Goal: Register for event/course

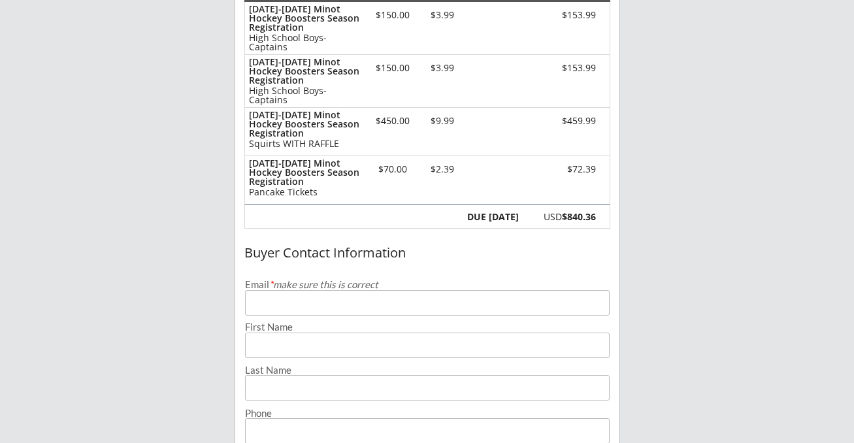
scroll to position [204, 0]
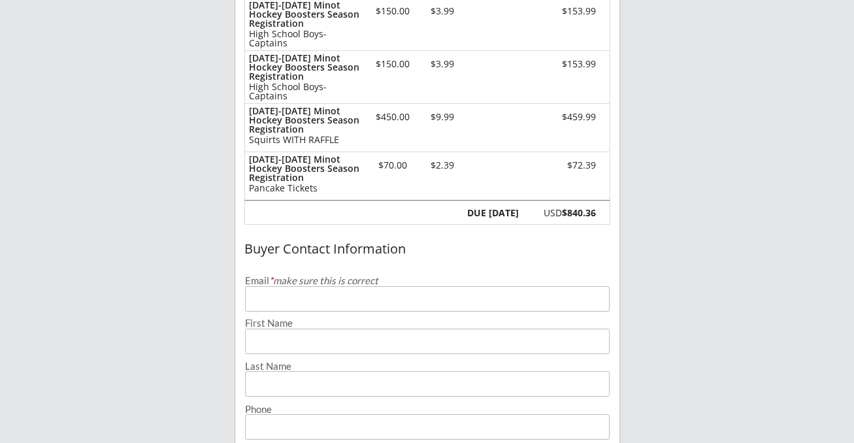
click at [315, 293] on input "email" at bounding box center [427, 298] width 364 height 25
type input "[EMAIL_ADDRESS][DOMAIN_NAME]"
type input "[PERSON_NAME]"
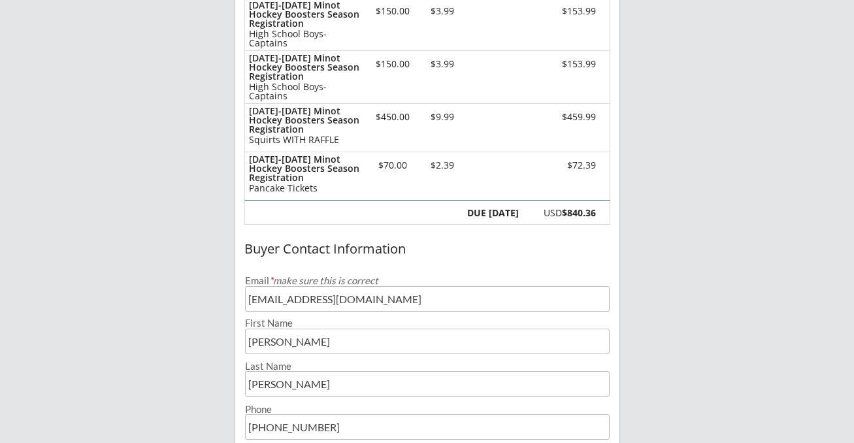
type input "[PHONE_NUMBER]"
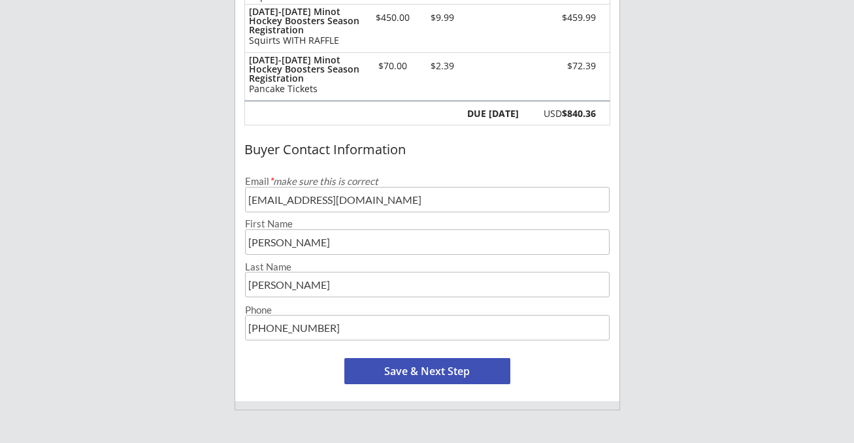
scroll to position [307, 0]
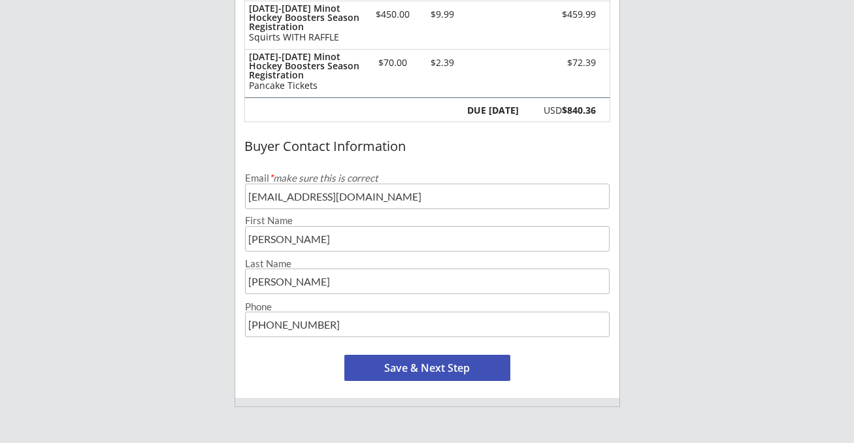
click at [414, 362] on button "Save & Next Step" at bounding box center [427, 368] width 166 height 26
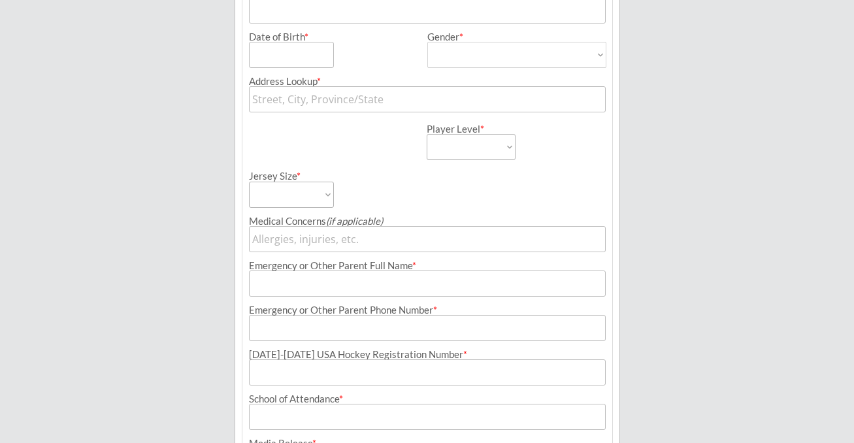
scroll to position [94, 0]
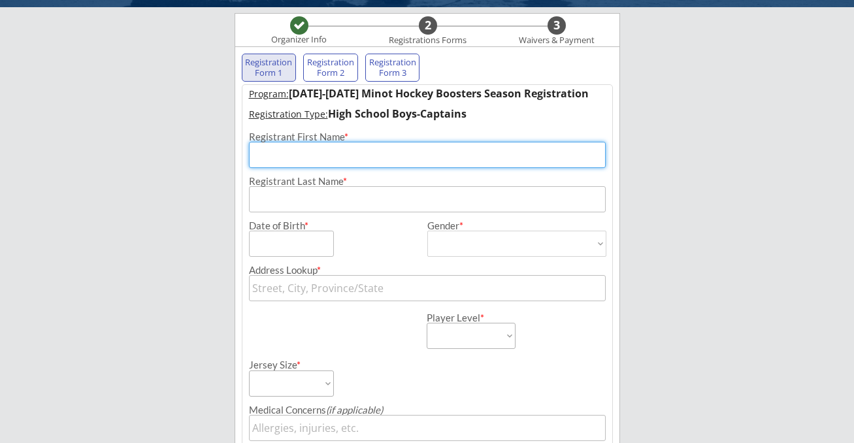
click at [340, 157] on input "input" at bounding box center [427, 155] width 357 height 26
type input "Rylee"
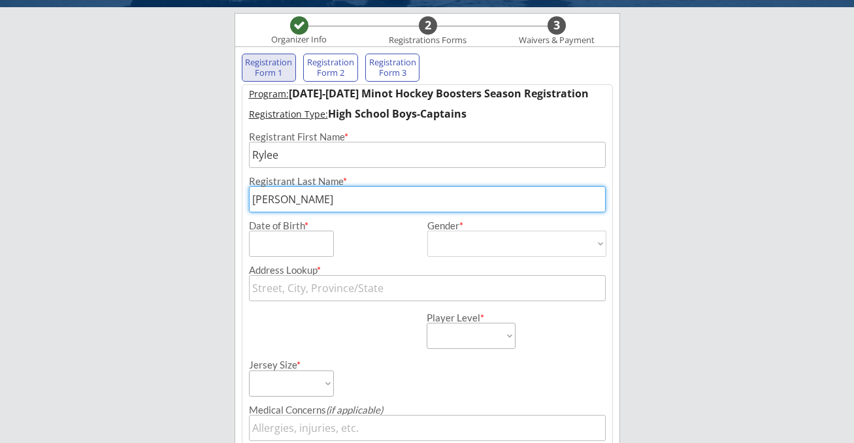
type input "[PERSON_NAME]"
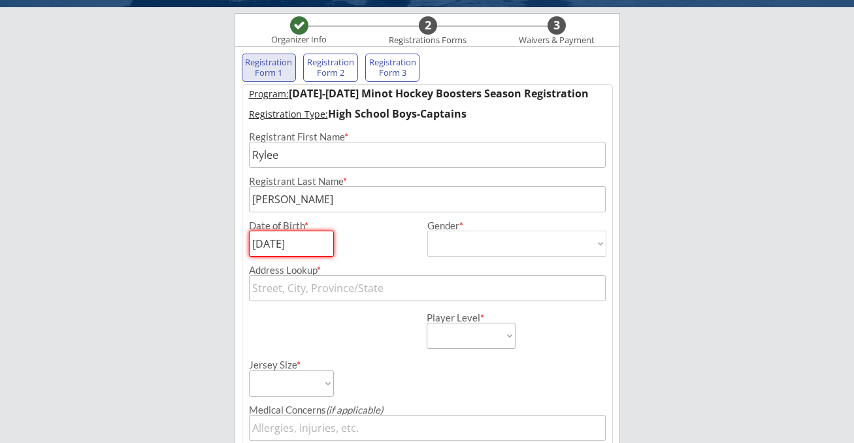
type input "[DATE]"
click at [461, 245] on select "[DEMOGRAPHIC_DATA] [DEMOGRAPHIC_DATA]" at bounding box center [516, 244] width 179 height 26
select select ""[DEMOGRAPHIC_DATA]""
type input "[DEMOGRAPHIC_DATA]"
click at [354, 288] on input "text" at bounding box center [427, 288] width 357 height 26
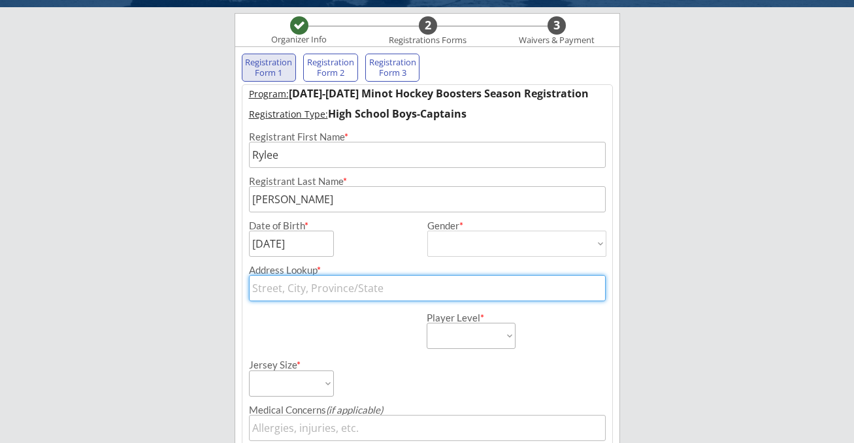
type input "1636 [GEOGRAPHIC_DATA]"
type input "[STREET_ADDRESS]"
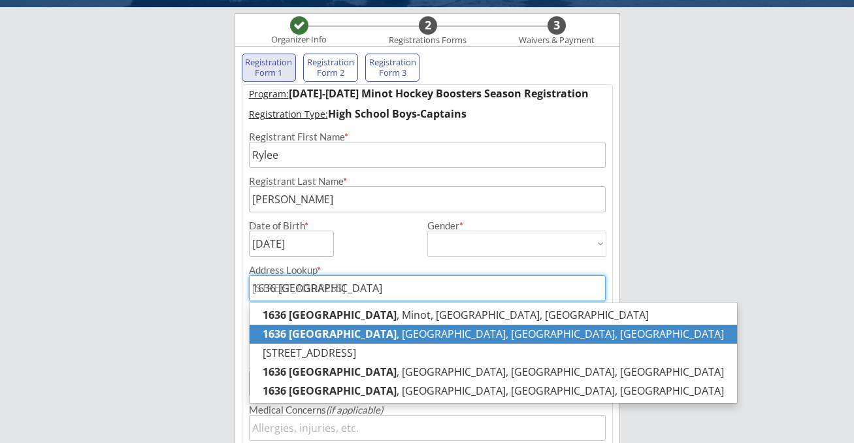
scroll to position [130, 0]
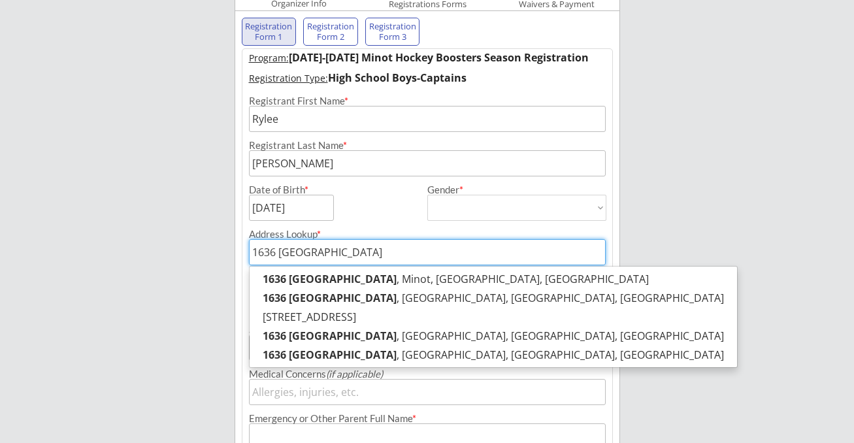
click at [530, 225] on div "Address Lookup * [STREET_ADDRESS]" at bounding box center [427, 243] width 370 height 44
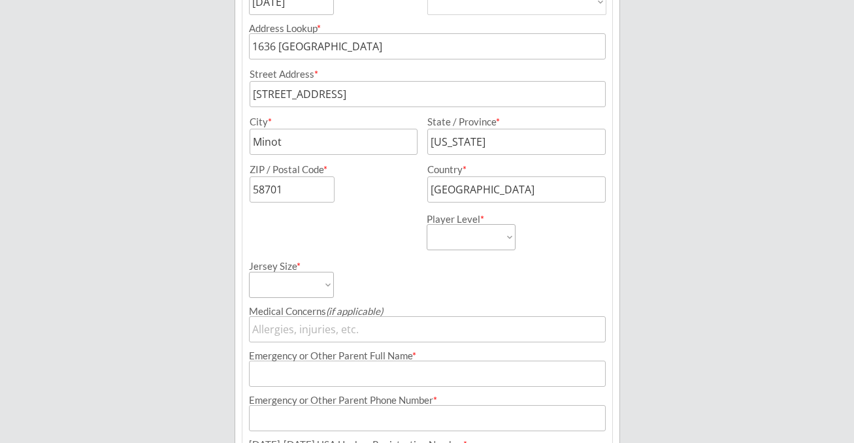
scroll to position [353, 0]
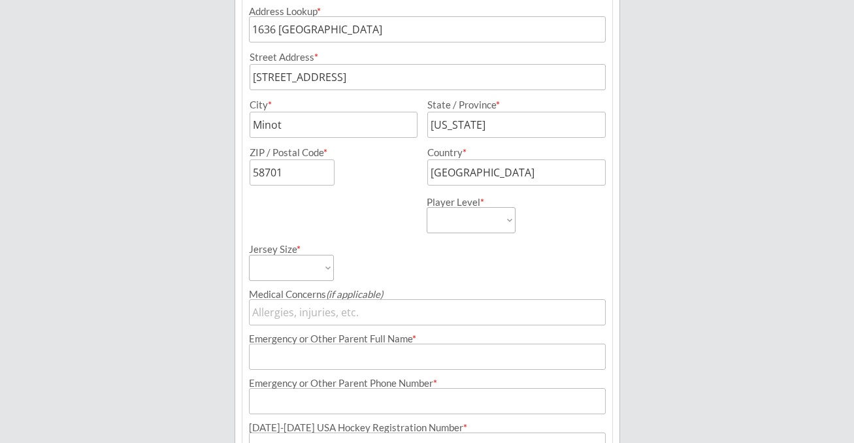
click at [487, 225] on select "Learn to Play Boys Learn to Play Girls Maroon Mites Gold/White Mites Squirts Pe…" at bounding box center [471, 220] width 89 height 26
select select ""HS Captains Boys""
click at [302, 263] on select "Adult Small Adult Medium Adult Large Adult XL Goalie Cut" at bounding box center [291, 268] width 85 height 26
select select ""Adult Large""
click at [315, 310] on input "input" at bounding box center [427, 312] width 357 height 26
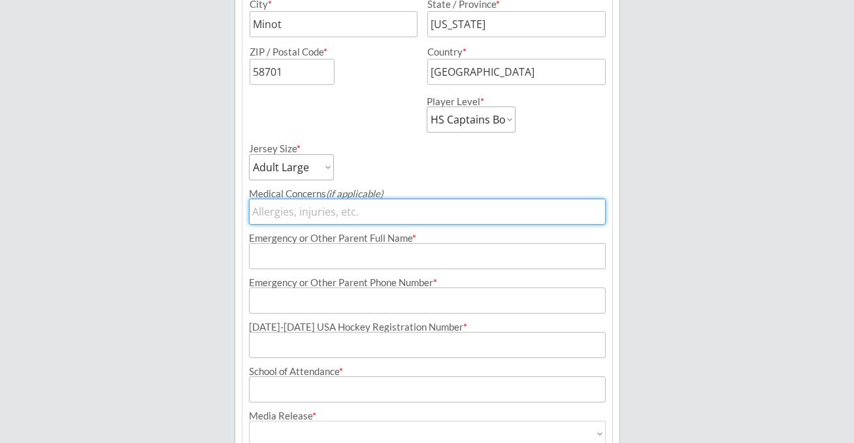
scroll to position [458, 0]
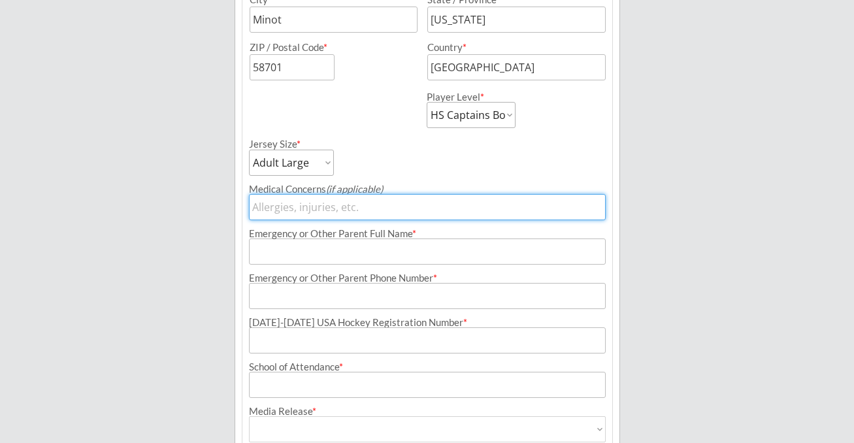
click at [314, 250] on input "input" at bounding box center [427, 251] width 357 height 26
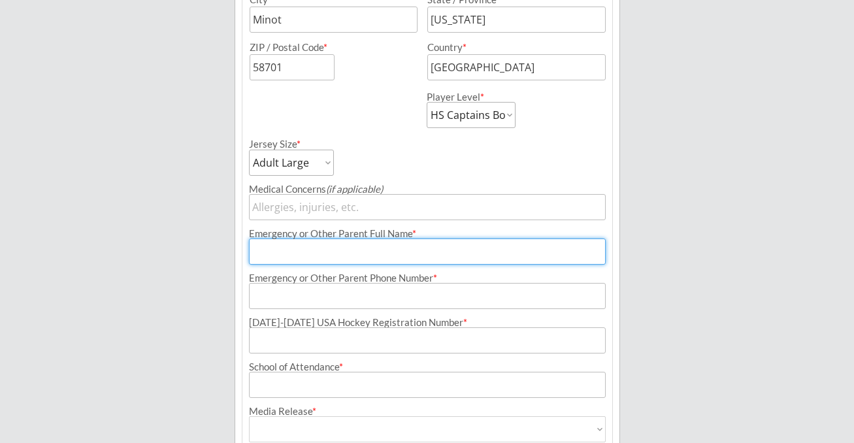
click at [322, 250] on input "input" at bounding box center [427, 251] width 357 height 26
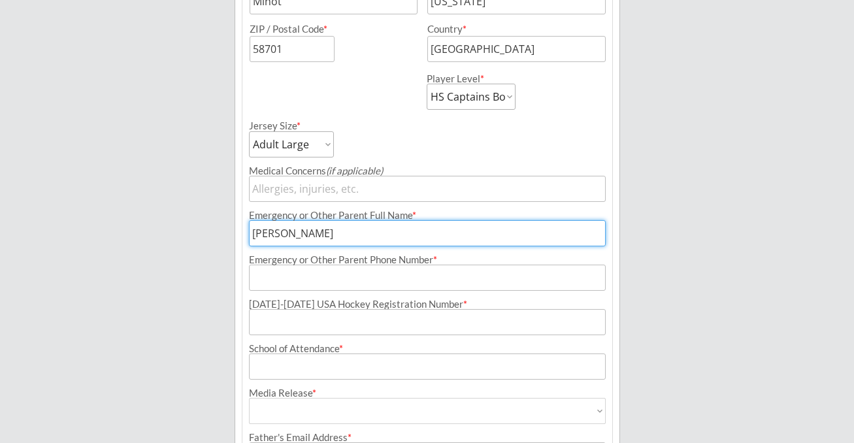
scroll to position [481, 0]
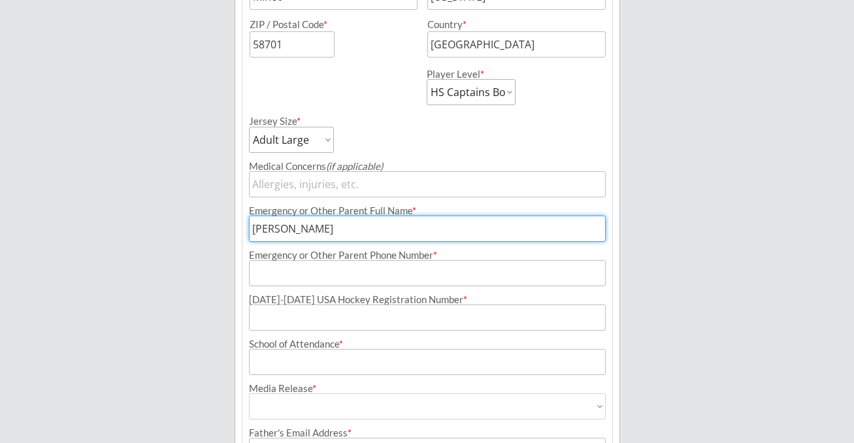
type input "[PERSON_NAME]"
click at [325, 276] on input "input" at bounding box center [427, 273] width 357 height 26
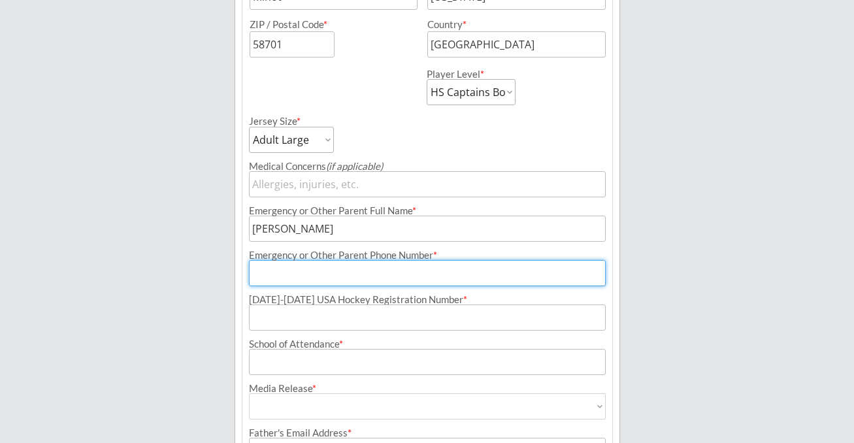
type input "[PHONE_NUMBER]"
type input "[EMAIL_ADDRESS][DOMAIN_NAME]"
click at [330, 272] on input "input" at bounding box center [427, 273] width 357 height 26
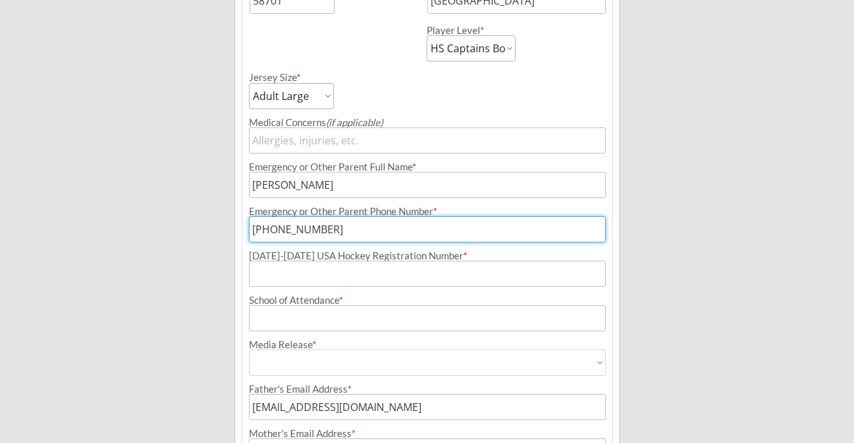
type input "[PHONE_NUMBER]"
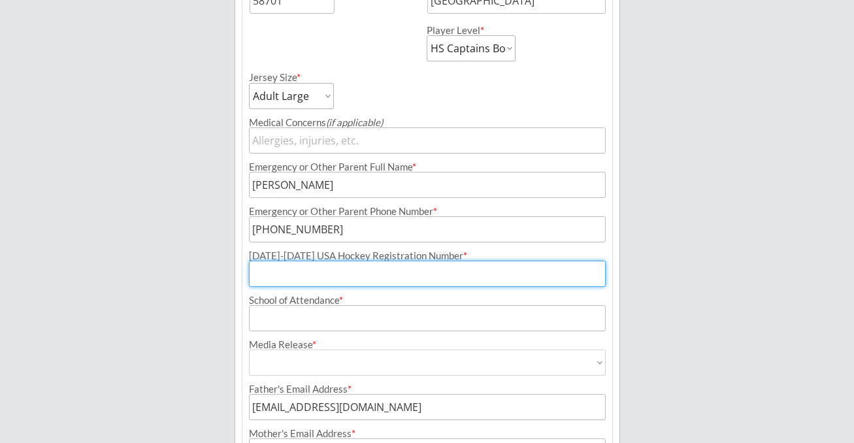
click at [312, 271] on input "input" at bounding box center [427, 274] width 357 height 26
click at [318, 282] on input "input" at bounding box center [427, 274] width 357 height 26
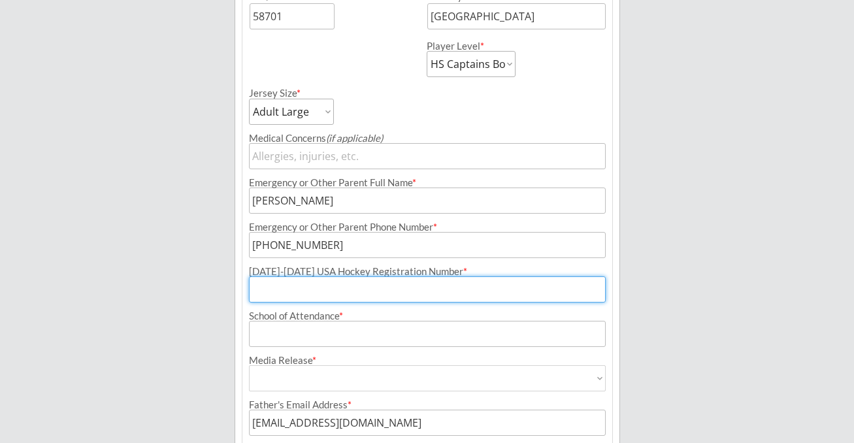
scroll to position [515, 0]
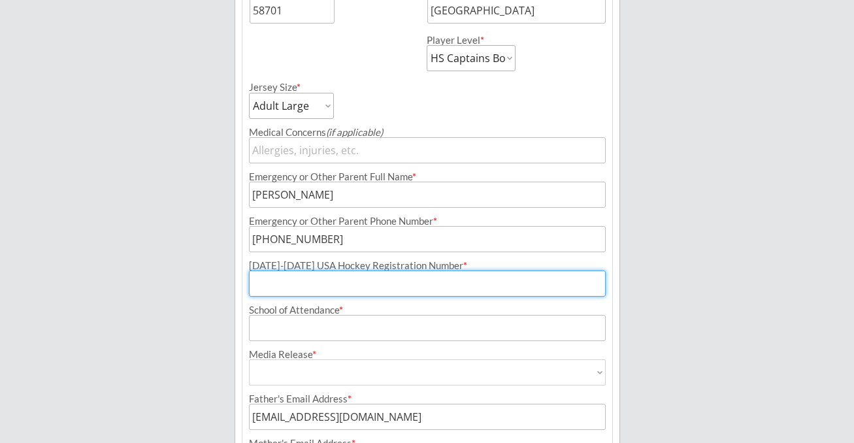
click at [306, 282] on input "input" at bounding box center [427, 283] width 357 height 26
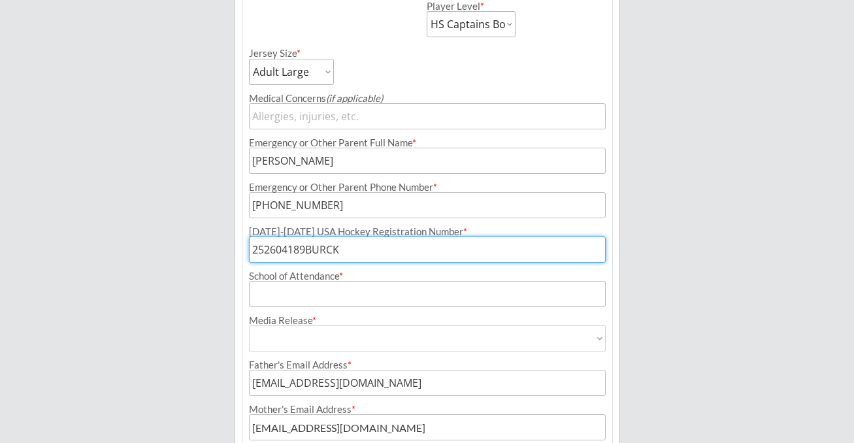
scroll to position [549, 0]
type input "252604189BURCK"
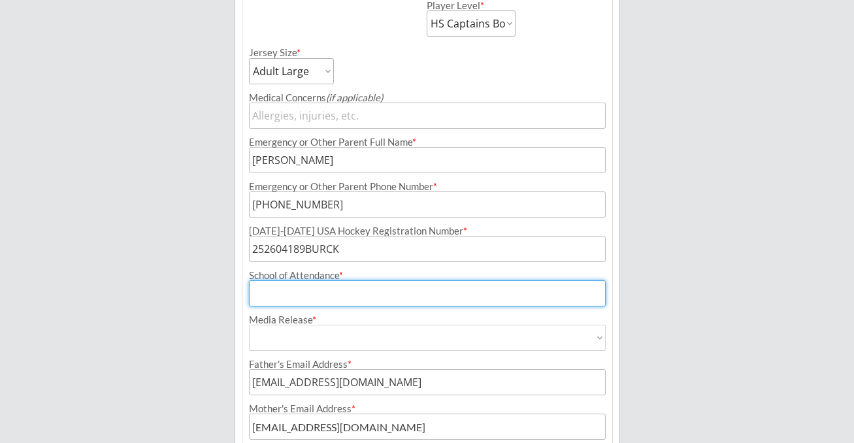
click at [363, 293] on input "input" at bounding box center [427, 293] width 357 height 26
type input "[GEOGRAPHIC_DATA]"
click at [379, 333] on select "Yes No" at bounding box center [427, 338] width 357 height 26
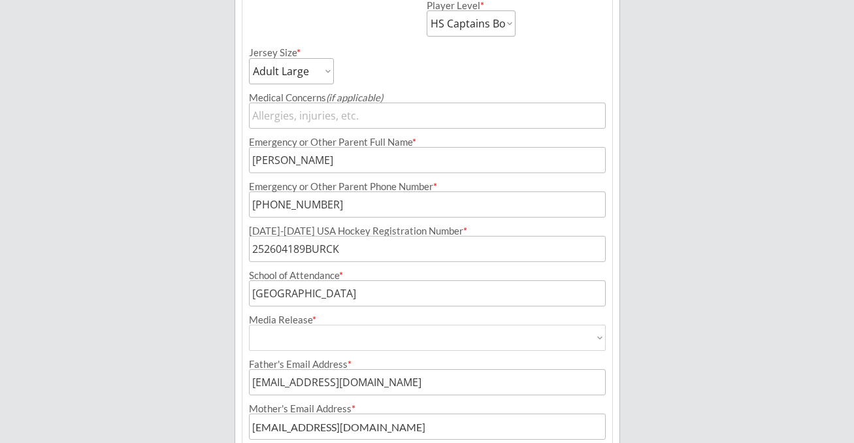
select select ""Yes""
type input "Yes"
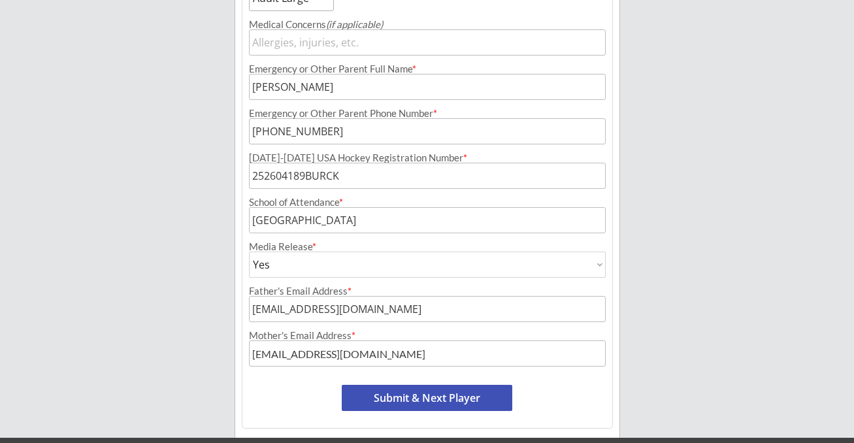
scroll to position [624, 0]
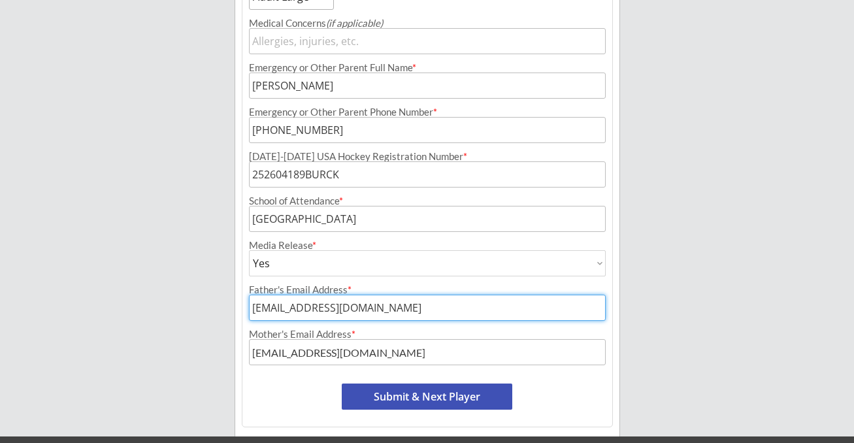
drag, startPoint x: 395, startPoint y: 310, endPoint x: 234, endPoint y: 302, distance: 160.9
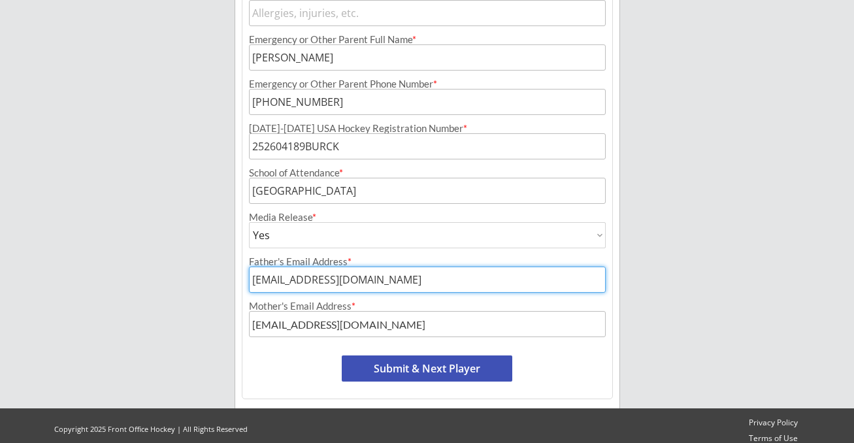
scroll to position [662, 0]
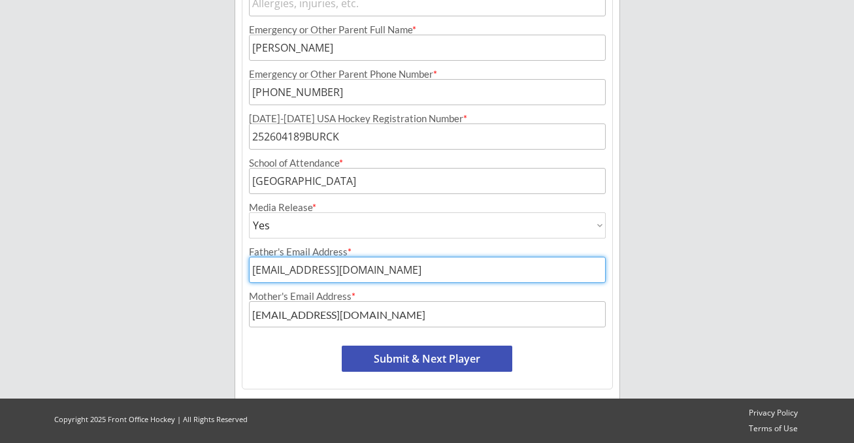
type input "[EMAIL_ADDRESS][DOMAIN_NAME]"
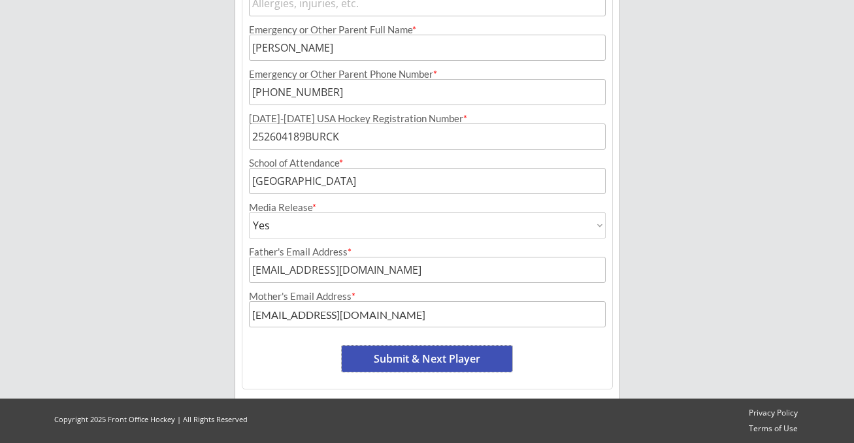
click at [408, 355] on button "Submit & Next Player" at bounding box center [427, 359] width 170 height 26
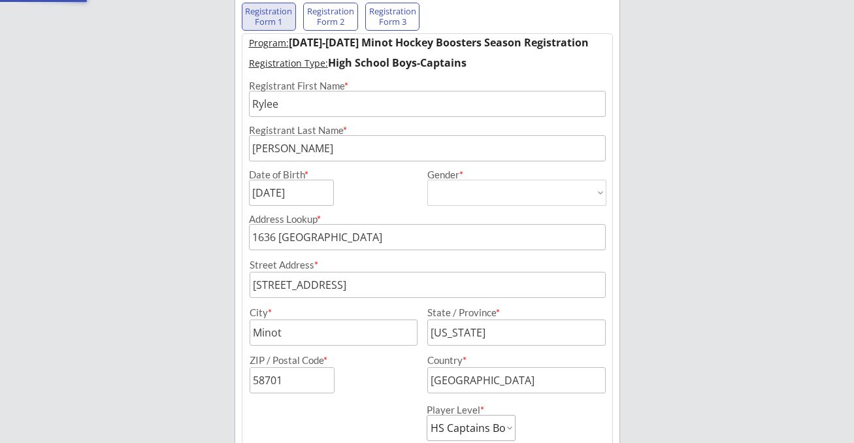
select select ""PLACEHOLDER_1427118222253""
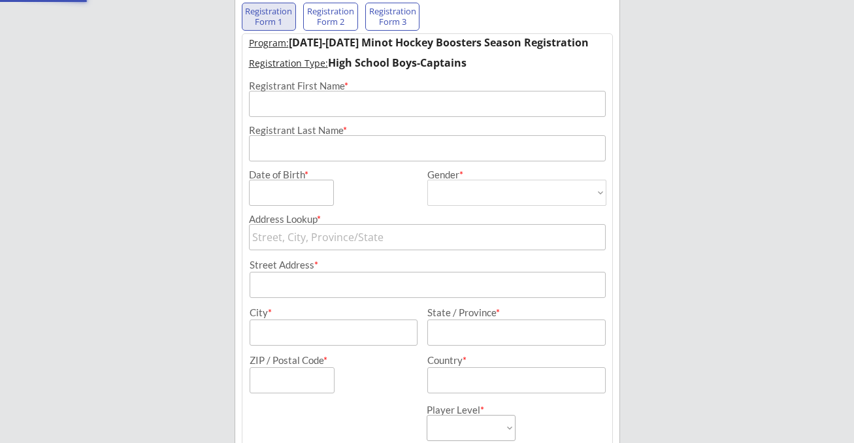
scroll to position [107, 0]
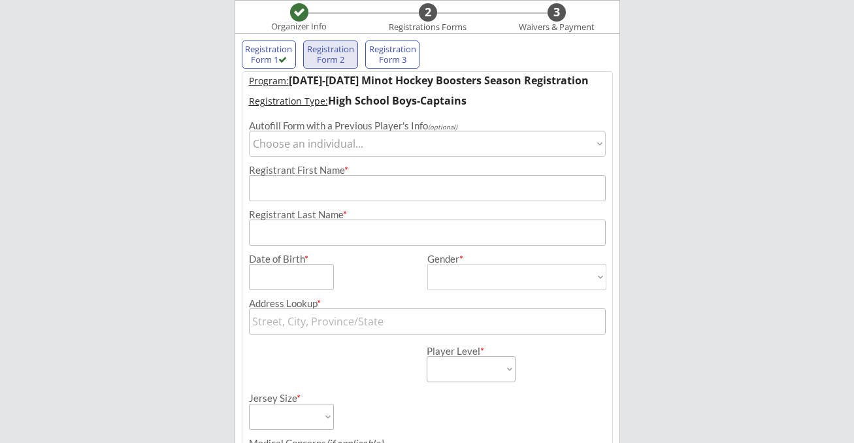
click at [312, 145] on select "Choose an individual... Rylee" at bounding box center [427, 144] width 357 height 26
select select ""BLANK_1427118194589""
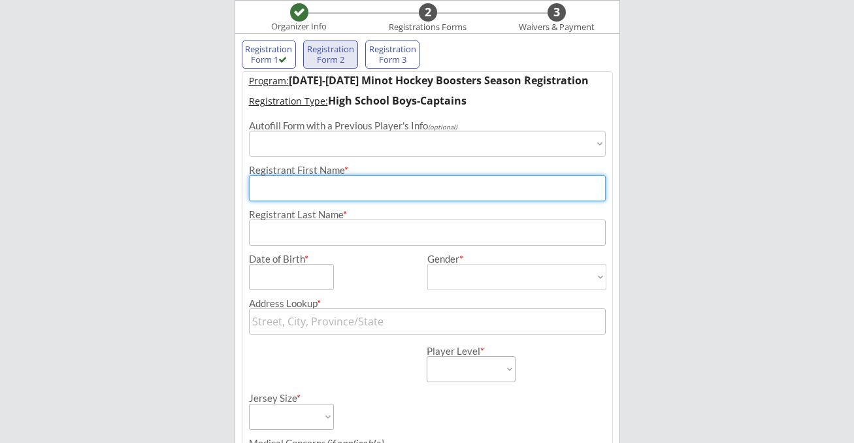
click at [308, 189] on input "input" at bounding box center [427, 188] width 357 height 26
type input "[PERSON_NAME]"
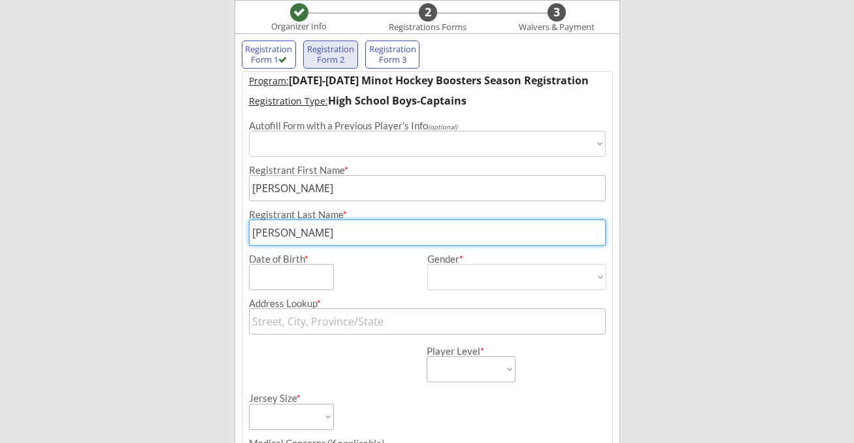
type input "[PERSON_NAME]"
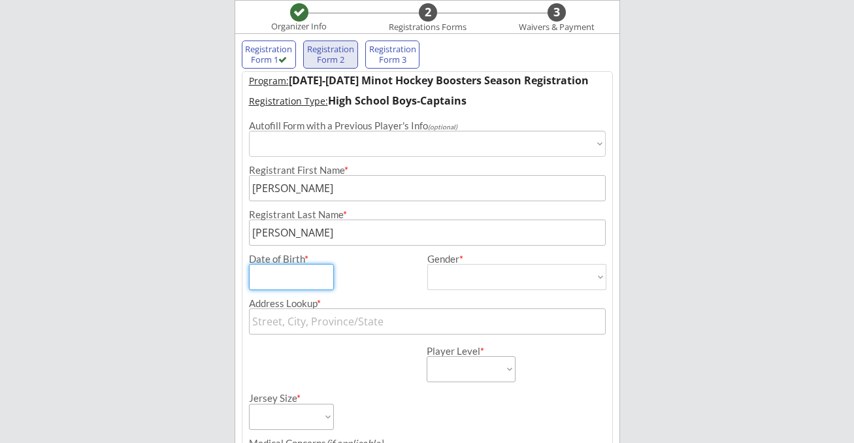
click at [288, 282] on input "input" at bounding box center [291, 277] width 85 height 26
type input "[DATE]"
click at [443, 287] on select "[DEMOGRAPHIC_DATA] [DEMOGRAPHIC_DATA]" at bounding box center [516, 277] width 179 height 26
select select ""[DEMOGRAPHIC_DATA]""
type input "[DEMOGRAPHIC_DATA]"
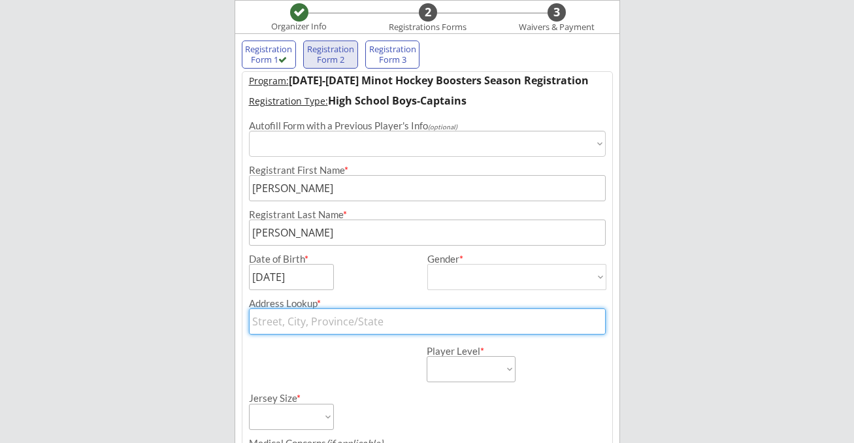
click at [330, 327] on input "text" at bounding box center [427, 321] width 357 height 26
type input "1636 [GEOGRAPHIC_DATA]"
type input "[STREET_ADDRESS]"
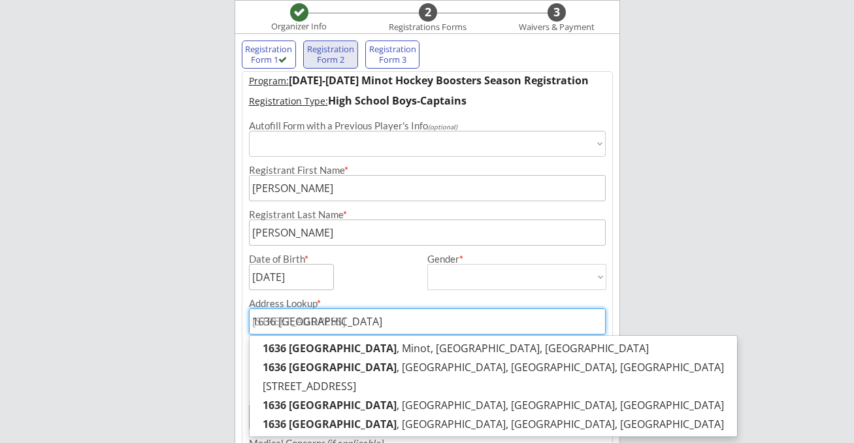
click at [465, 315] on input "1636 [GEOGRAPHIC_DATA]" at bounding box center [427, 321] width 357 height 26
type input "[STREET_ADDRESS]"
type input "Minot"
type input "[US_STATE]"
type input "58701"
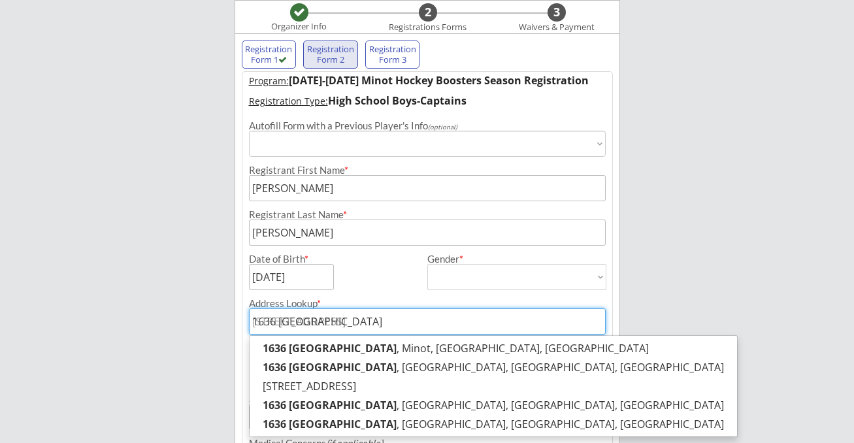
type input "[GEOGRAPHIC_DATA]"
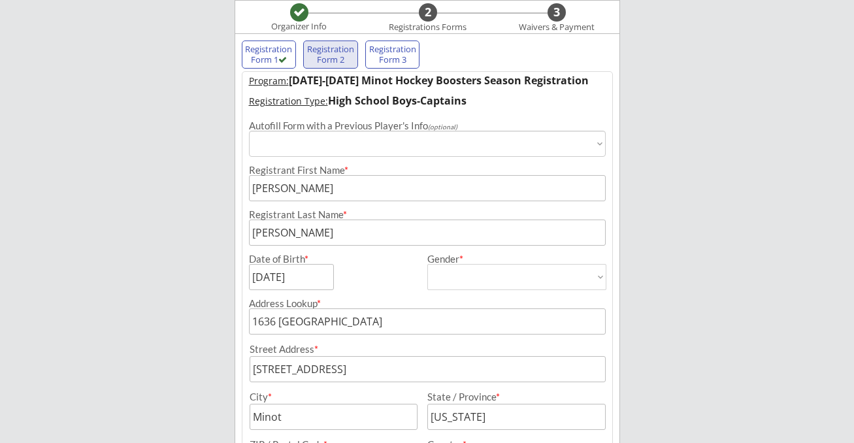
click at [347, 278] on div "Date of Birth *" at bounding box center [334, 272] width 170 height 36
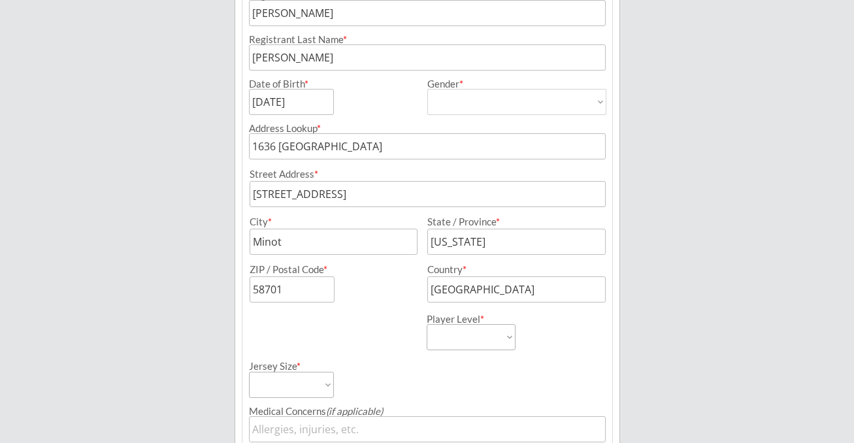
scroll to position [286, 0]
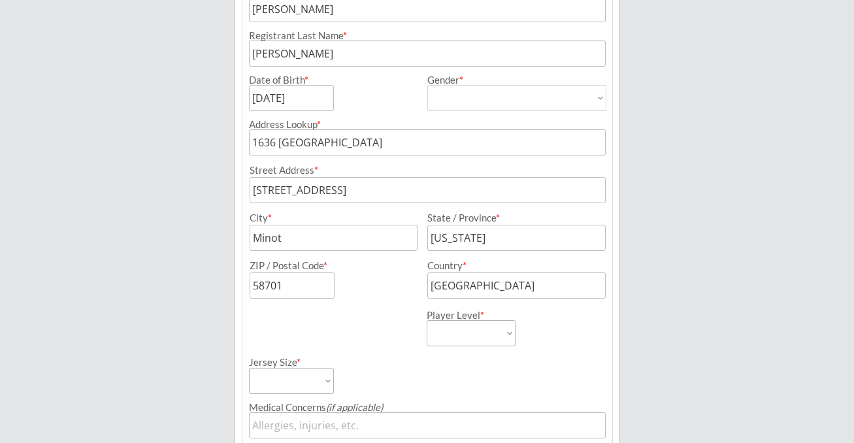
click at [477, 325] on select "Learn to Play Boys Learn to Play Girls Maroon Mites Gold/White Mites Squirts Pe…" at bounding box center [471, 333] width 89 height 26
select select ""HS Captains Boys""
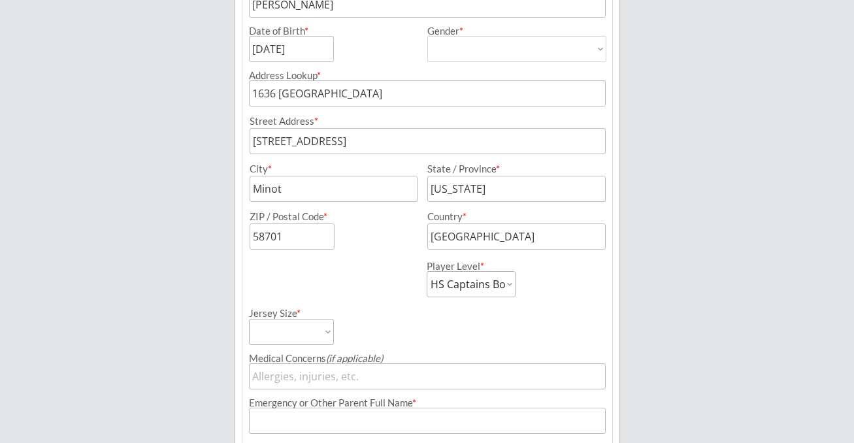
scroll to position [371, 0]
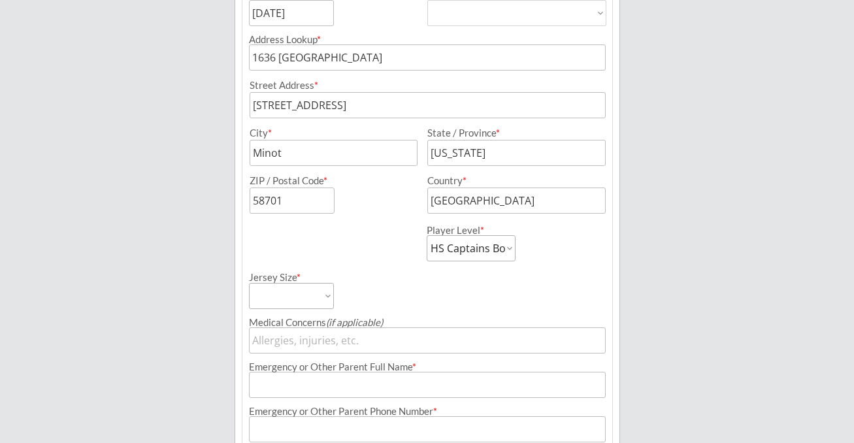
click at [327, 297] on select "Adult Small Adult Medium Adult Large Adult XL Goalie Cut" at bounding box center [291, 296] width 85 height 26
select select ""Adult Large""
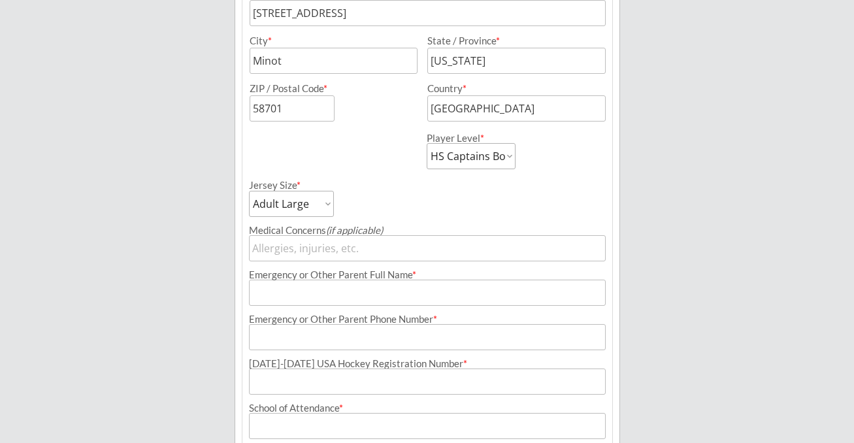
scroll to position [464, 0]
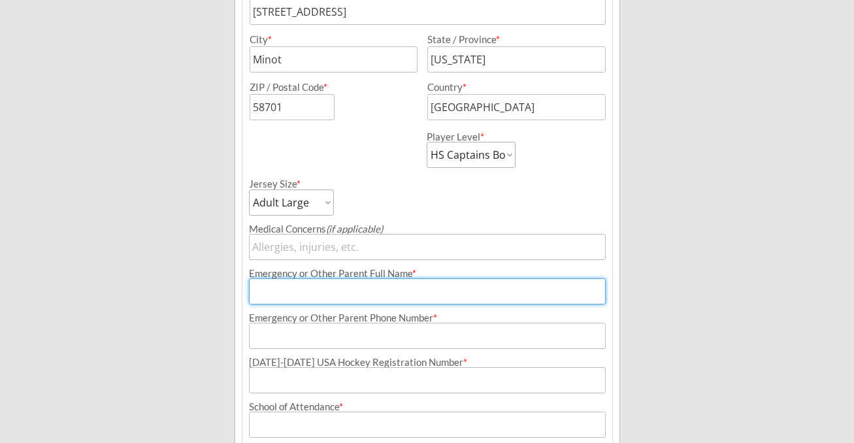
click at [341, 295] on input "input" at bounding box center [427, 291] width 357 height 26
type input "[PERSON_NAME]"
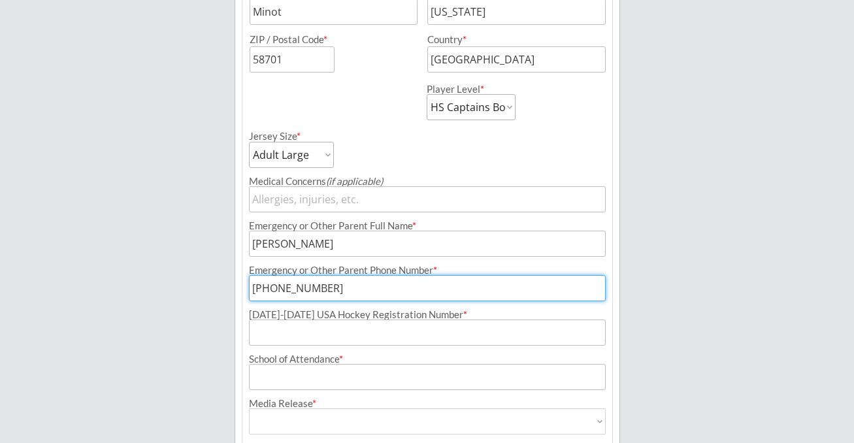
scroll to position [530, 0]
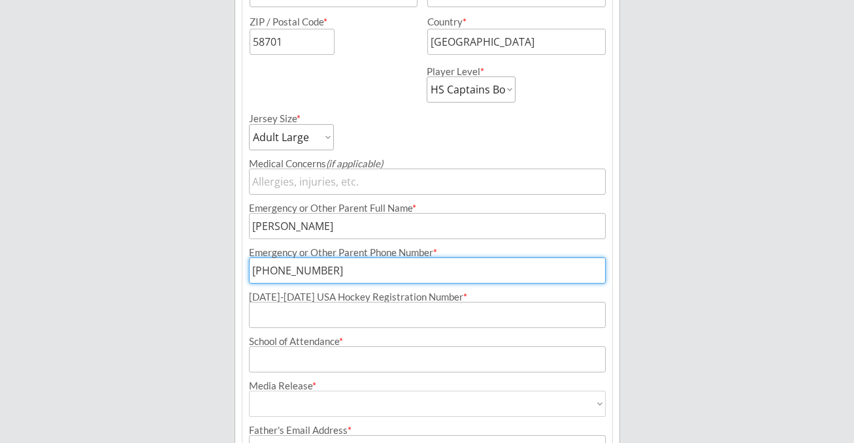
type input "[PHONE_NUMBER]"
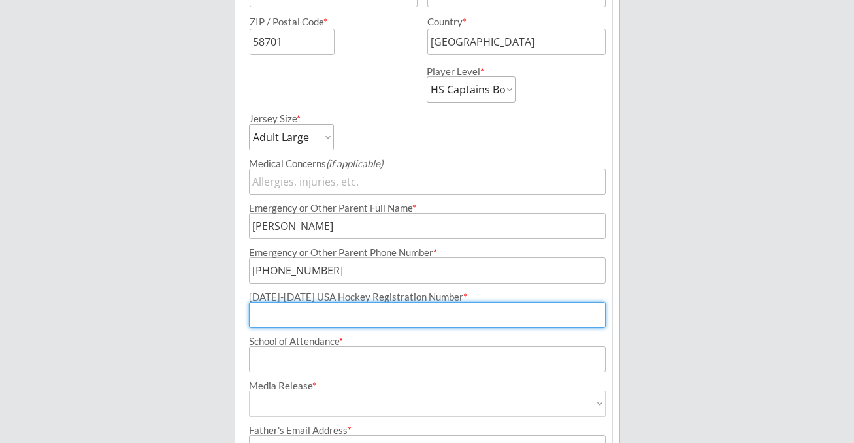
click at [344, 315] on input "input" at bounding box center [427, 315] width 357 height 26
type input "252604190BURCK"
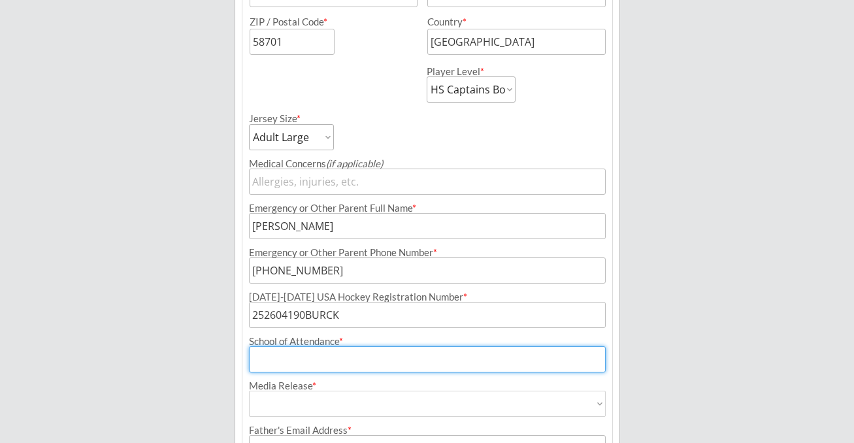
click at [338, 370] on input "input" at bounding box center [427, 359] width 357 height 26
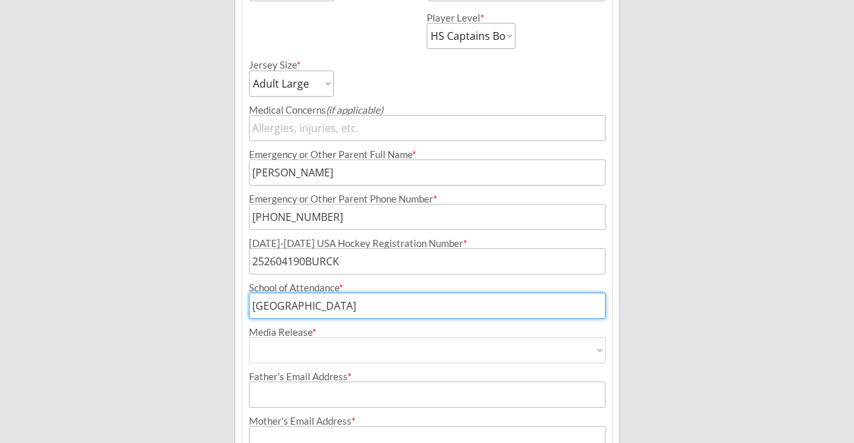
scroll to position [588, 0]
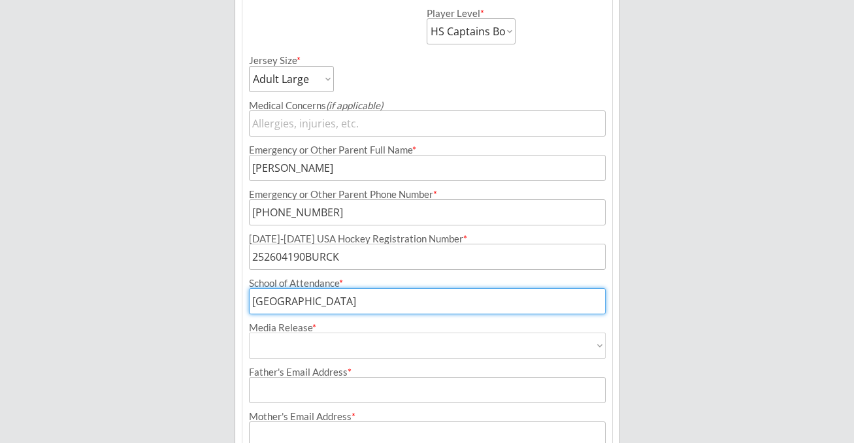
type input "[GEOGRAPHIC_DATA]"
click at [328, 343] on select "Yes No" at bounding box center [427, 345] width 357 height 26
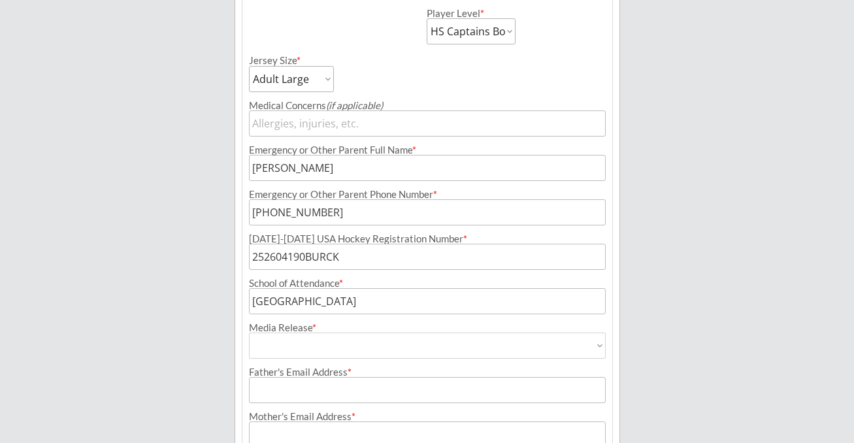
select select ""Yes""
type input "Yes"
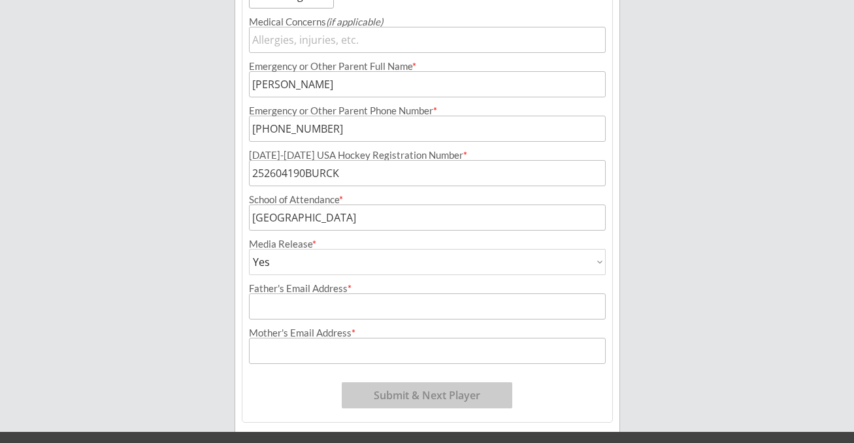
scroll to position [674, 0]
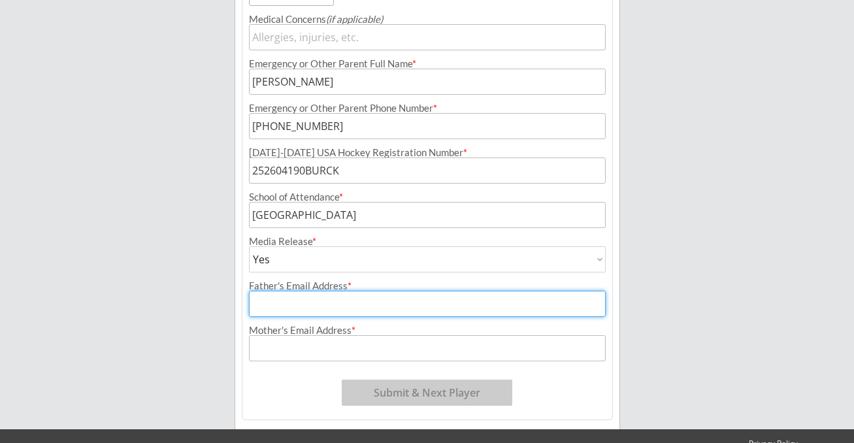
click at [340, 303] on input "input" at bounding box center [427, 304] width 357 height 26
type input "[EMAIL_ADDRESS][DOMAIN_NAME]"
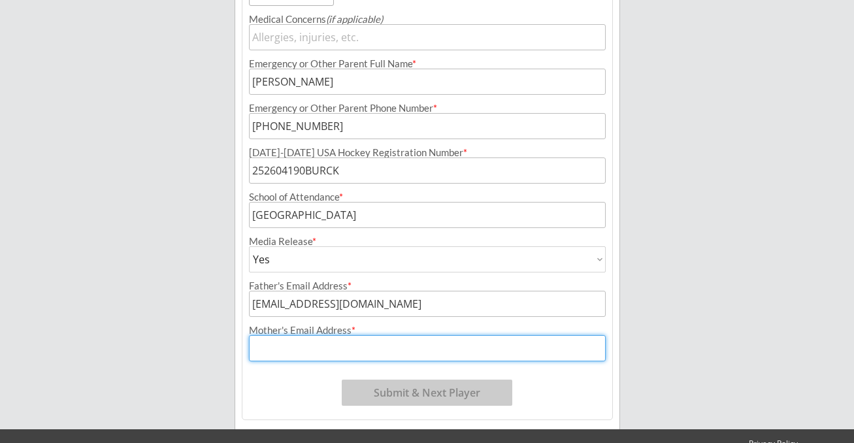
type input "L"
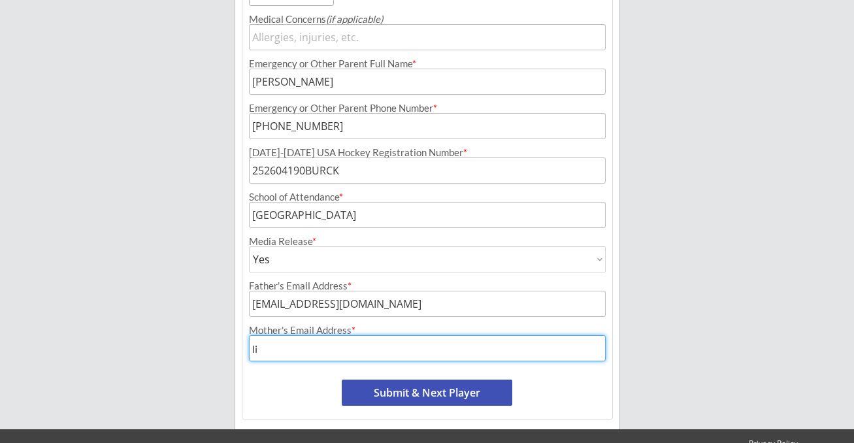
type input "[EMAIL_ADDRESS][DOMAIN_NAME]"
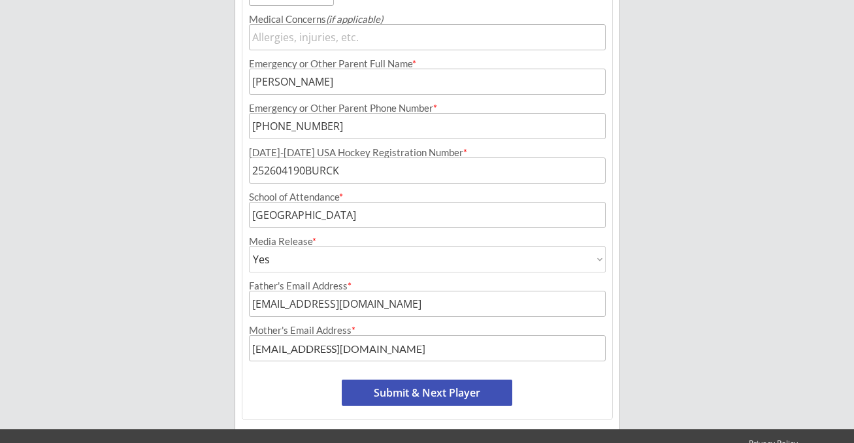
scroll to position [705, 0]
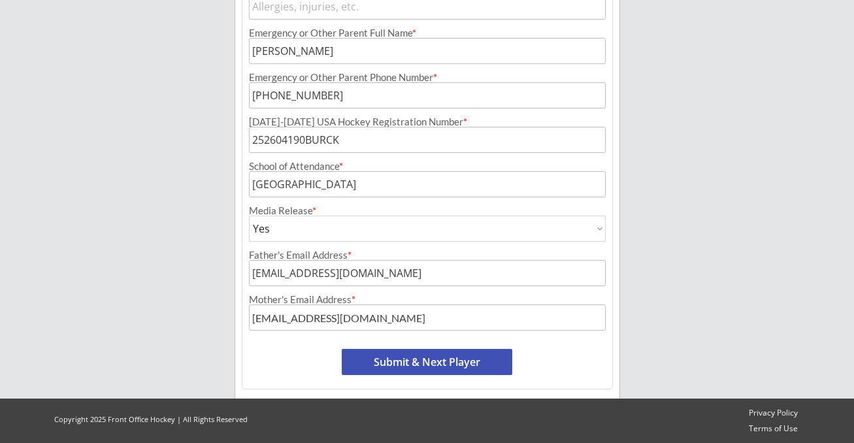
click at [458, 357] on button "Submit & Next Player" at bounding box center [427, 362] width 170 height 26
select select ""PLACEHOLDER_1427118222253""
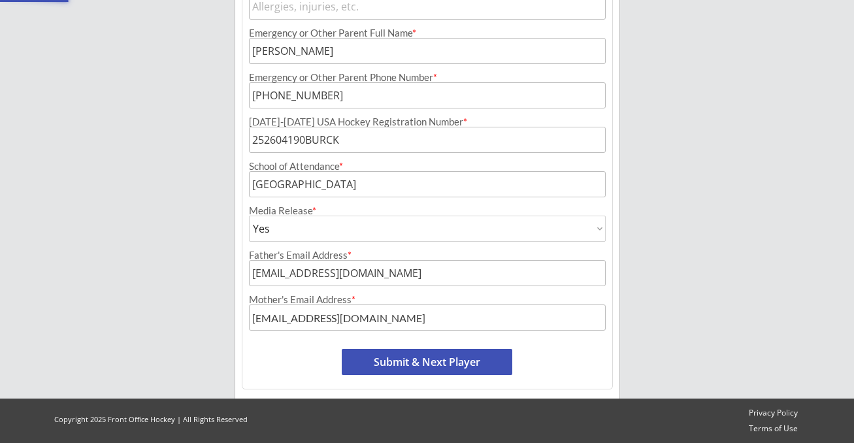
select select ""PLACEHOLDER_1427118222253""
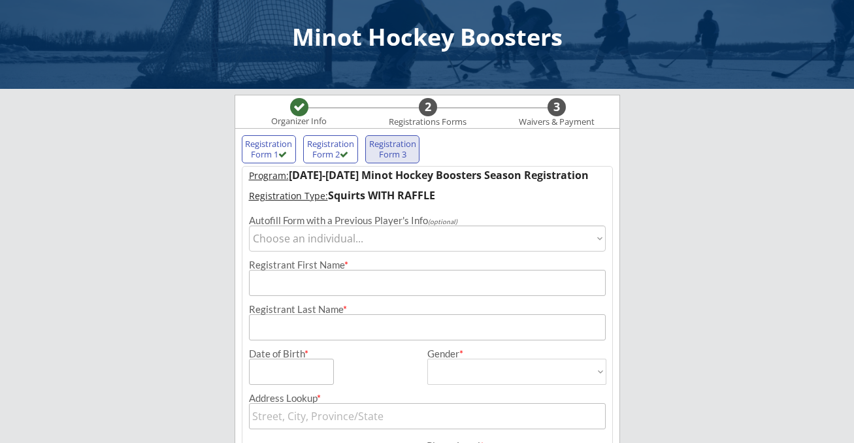
scroll to position [1, 0]
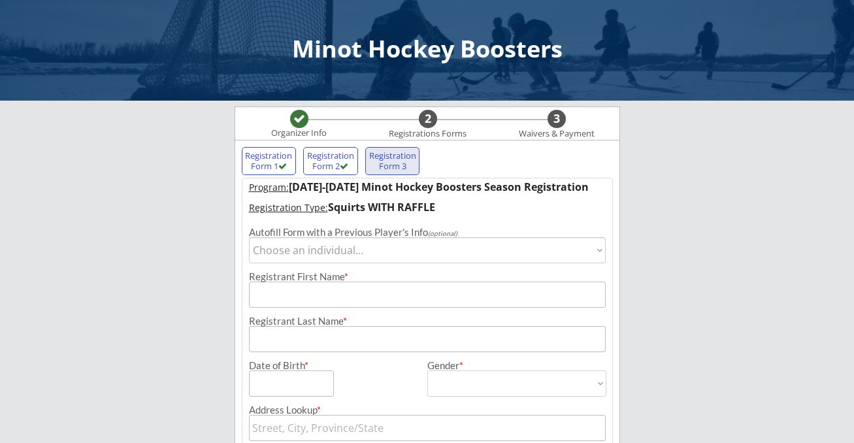
click at [326, 248] on select "Choose an individual... [PERSON_NAME]" at bounding box center [427, 250] width 357 height 26
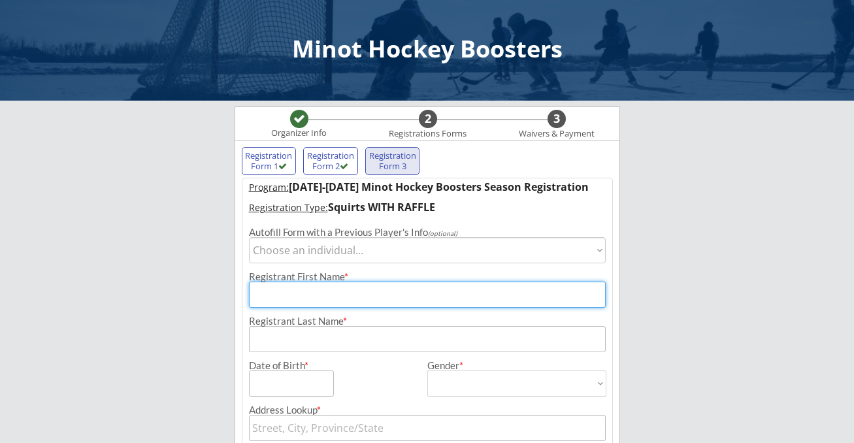
click at [364, 295] on input "input" at bounding box center [427, 295] width 357 height 26
type input "Micah"
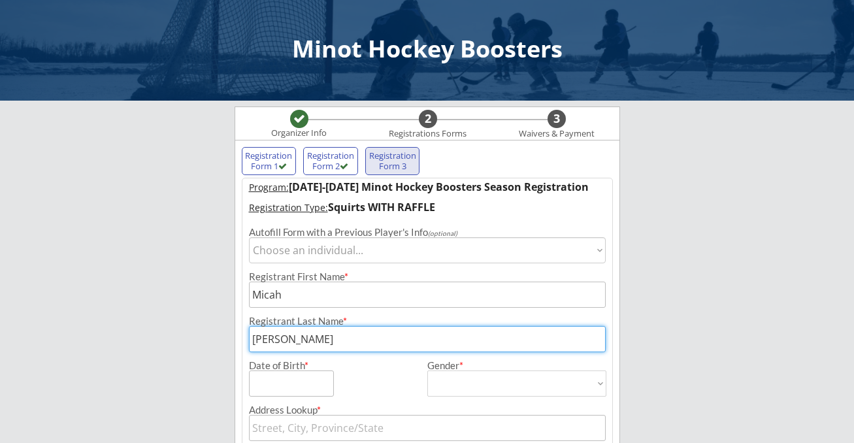
type input "[PERSON_NAME]"
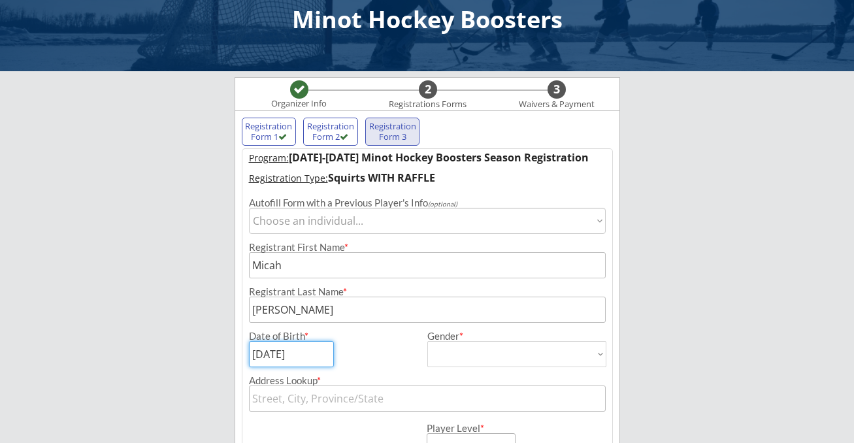
scroll to position [48, 0]
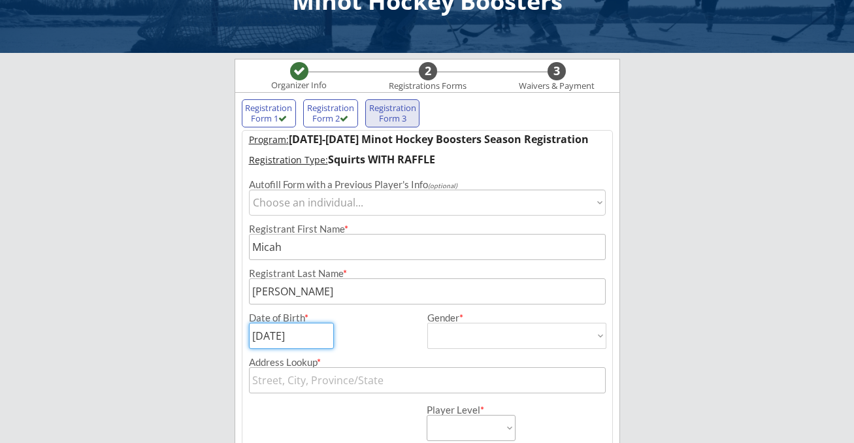
type input "[DATE]"
click at [459, 333] on select "[DEMOGRAPHIC_DATA] [DEMOGRAPHIC_DATA]" at bounding box center [516, 336] width 179 height 26
select select ""[DEMOGRAPHIC_DATA]""
type input "[DEMOGRAPHIC_DATA]"
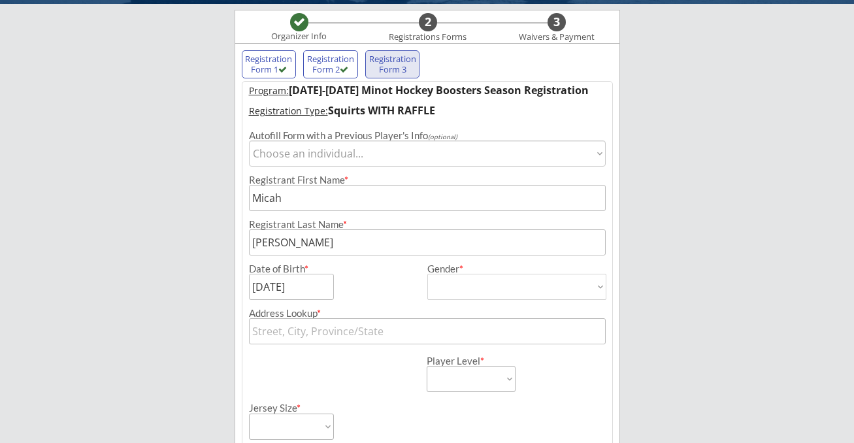
scroll to position [112, 0]
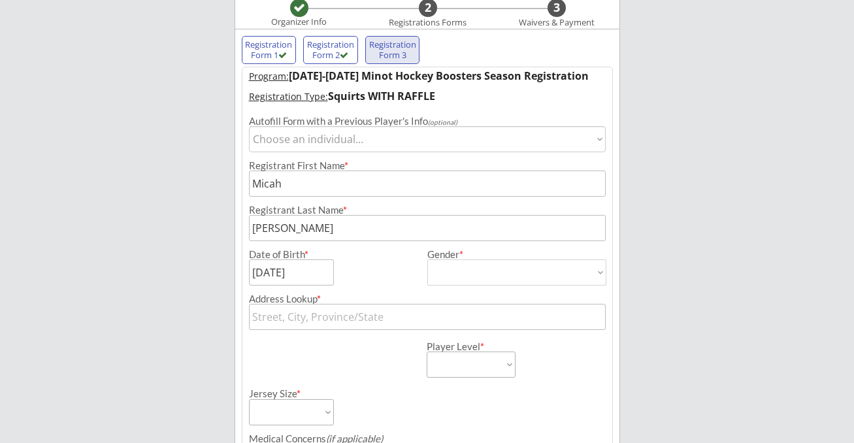
click at [321, 321] on input "text" at bounding box center [427, 317] width 357 height 26
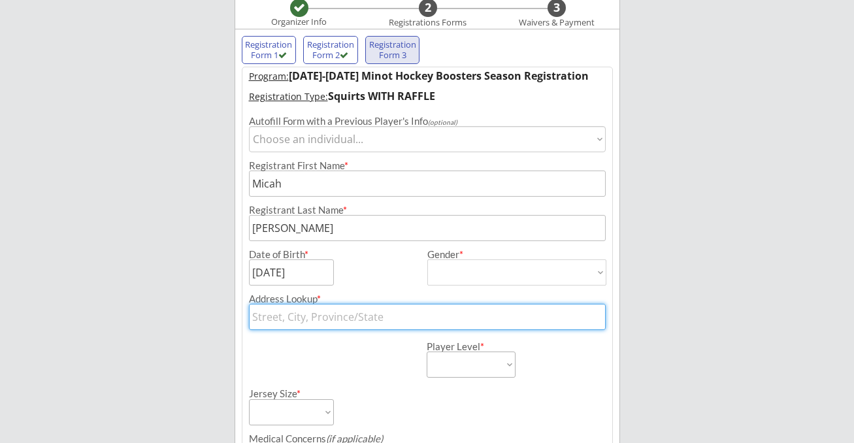
type input "1636 [GEOGRAPHIC_DATA]"
type input "[STREET_ADDRESS]"
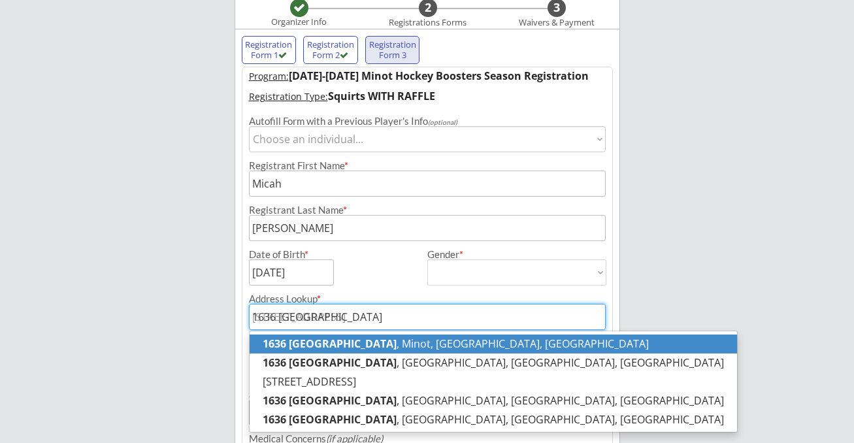
click at [347, 345] on p "[STREET_ADDRESS]" at bounding box center [493, 343] width 487 height 19
type input "[STREET_ADDRESS]"
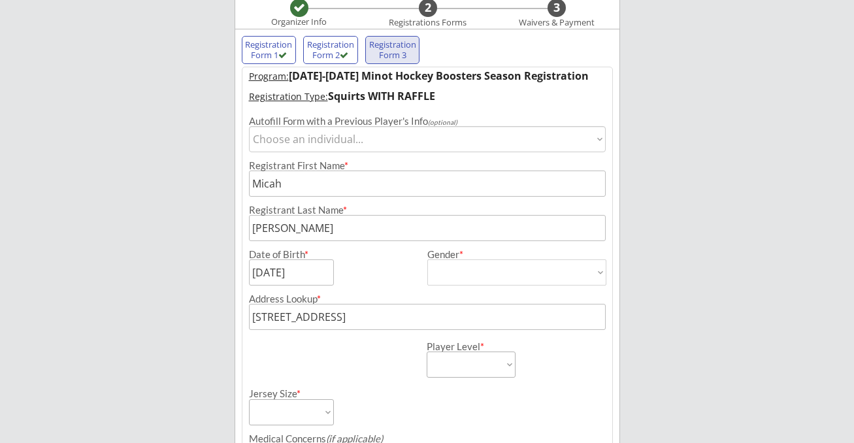
type input "[STREET_ADDRESS]"
type input "Minot"
type input "[US_STATE]"
type input "58701"
type input "[GEOGRAPHIC_DATA]"
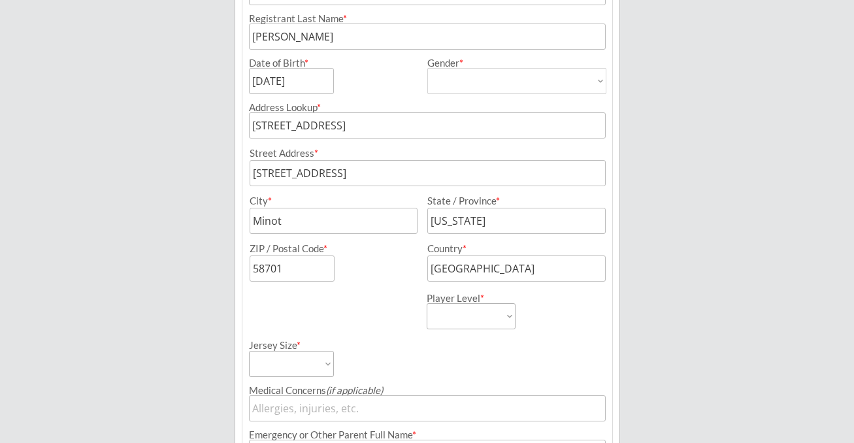
scroll to position [314, 0]
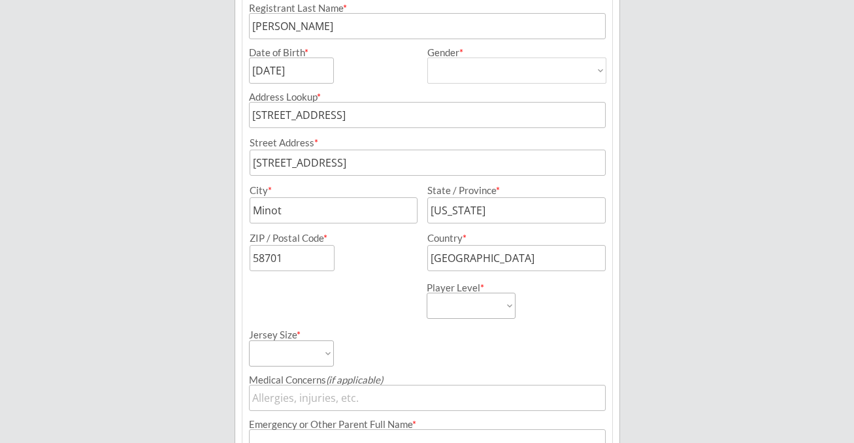
click at [460, 310] on select "Learn to Play Boys Learn to Play Girls Maroon Mites Gold/White Mites Squirts Pe…" at bounding box center [471, 306] width 89 height 26
select select ""Squirts""
click at [319, 351] on select "Adult Small Adult Medium Adult Large Adult XL Goalie Cut" at bounding box center [291, 353] width 85 height 26
click at [324, 355] on select "Adult Small Adult Medium Adult Large Adult XL Goalie Cut" at bounding box center [291, 353] width 85 height 26
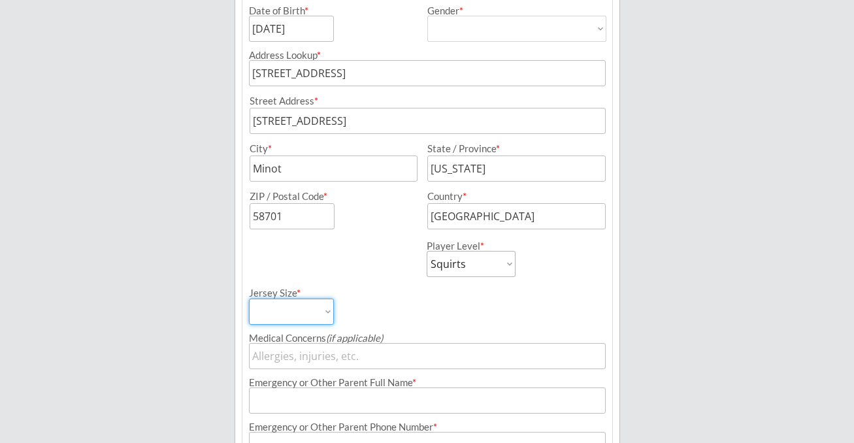
scroll to position [363, 0]
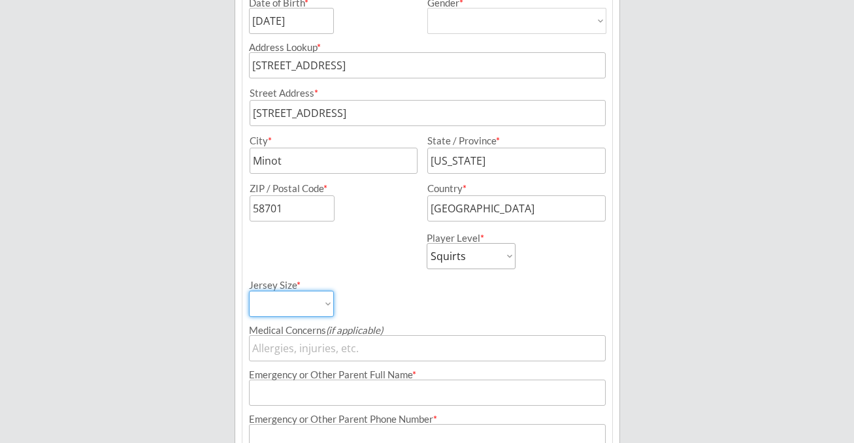
click at [329, 303] on select "Adult Small Adult Medium Adult Large Adult XL Goalie Cut" at bounding box center [291, 304] width 85 height 26
select select ""Adult Small""
click at [327, 295] on select "Adult Small Adult Medium Adult Large Adult XL Goalie Cut" at bounding box center [291, 304] width 85 height 26
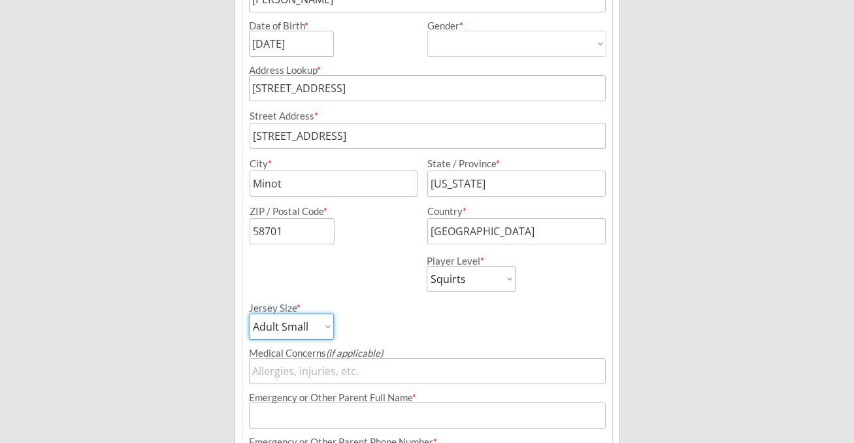
scroll to position [344, 0]
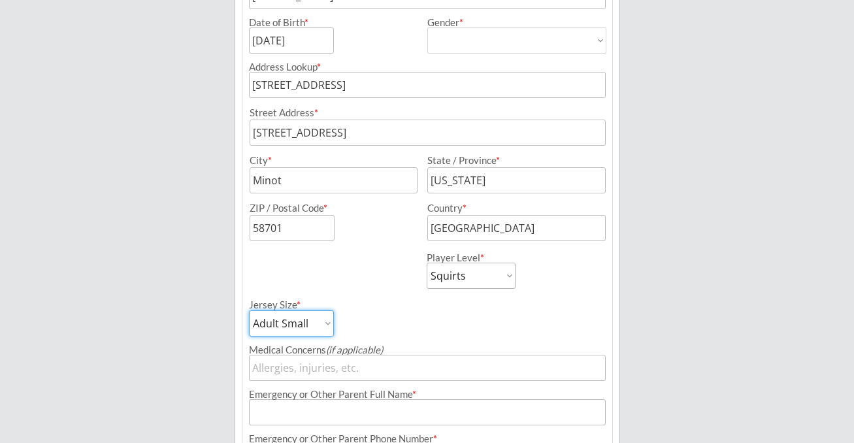
click at [326, 325] on select "Adult Small Adult Medium Adult Large Adult XL Goalie Cut" at bounding box center [291, 323] width 85 height 26
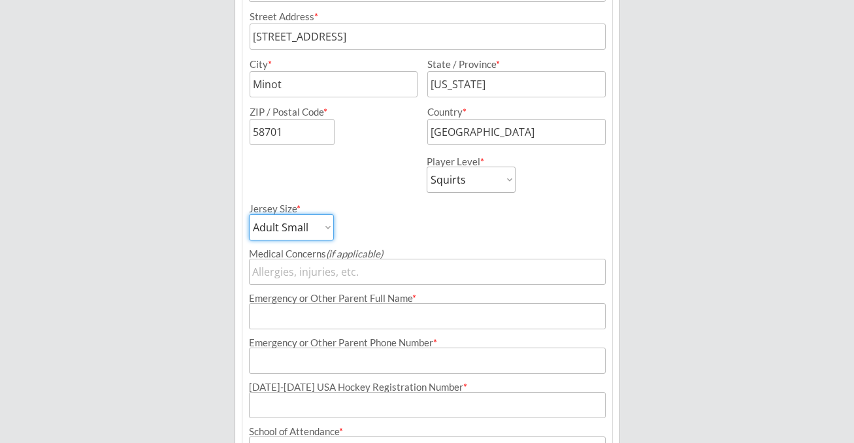
scroll to position [461, 0]
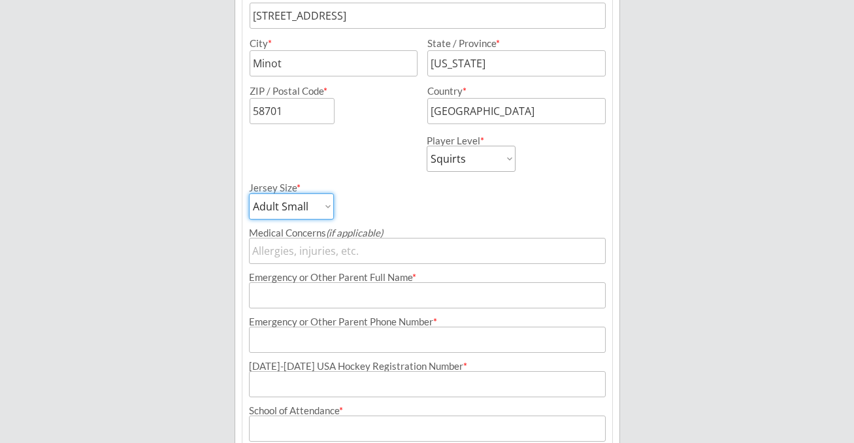
click at [328, 306] on input "input" at bounding box center [427, 295] width 357 height 26
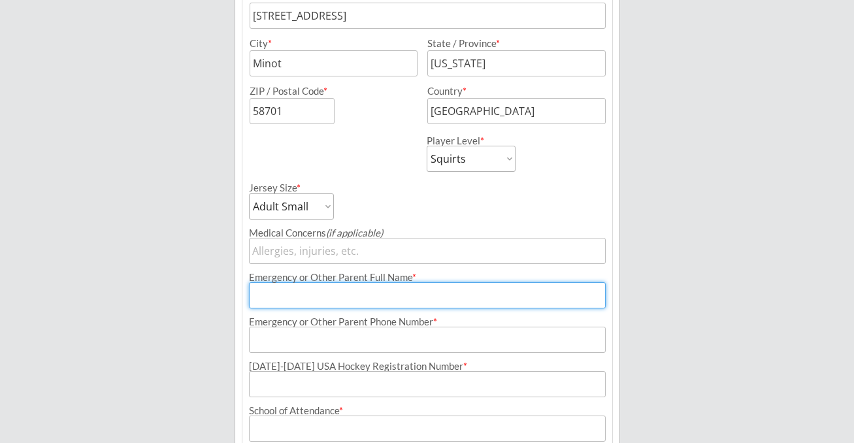
click at [290, 253] on input "input" at bounding box center [427, 251] width 357 height 26
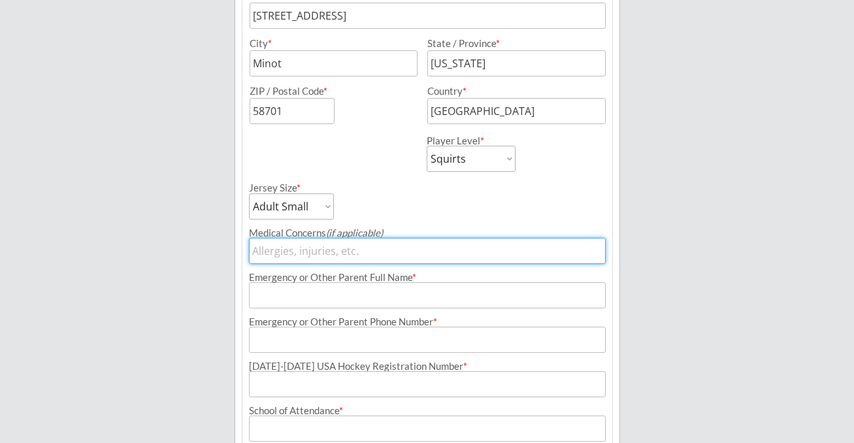
click at [295, 294] on input "input" at bounding box center [427, 295] width 357 height 26
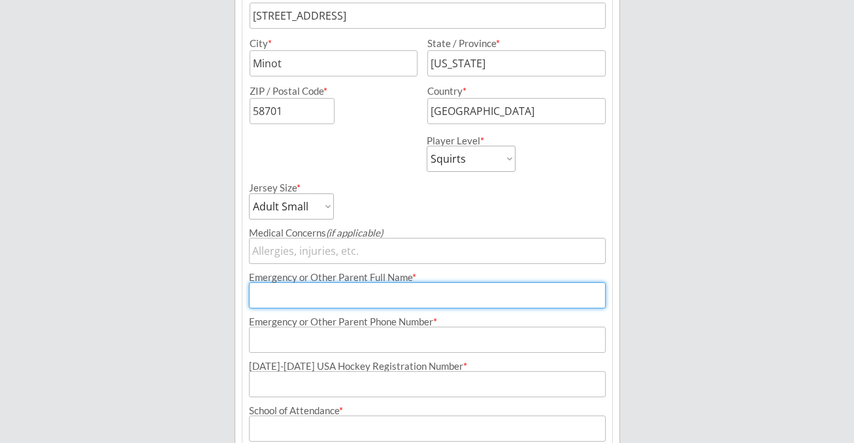
click at [336, 296] on input "input" at bounding box center [427, 295] width 357 height 26
type input "[PERSON_NAME]"
type input "[PHONE_NUMBER]"
click at [327, 390] on input "input" at bounding box center [427, 384] width 357 height 26
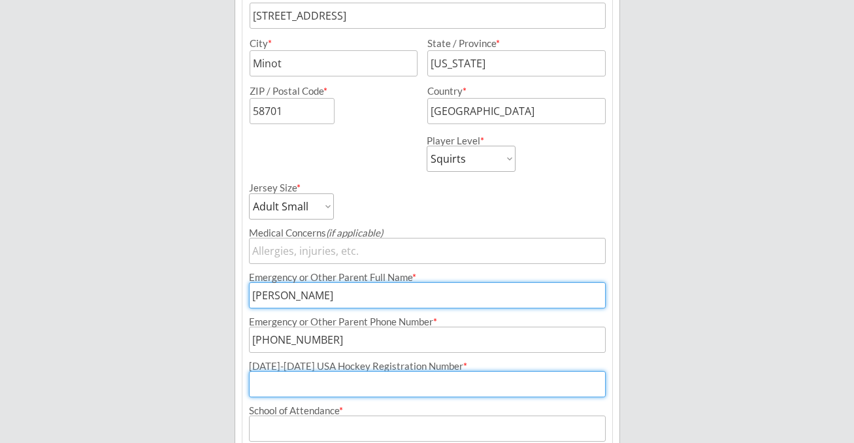
click at [329, 211] on select "Adult Small Adult Medium Adult Large Adult XL Goalie Cut" at bounding box center [291, 206] width 85 height 26
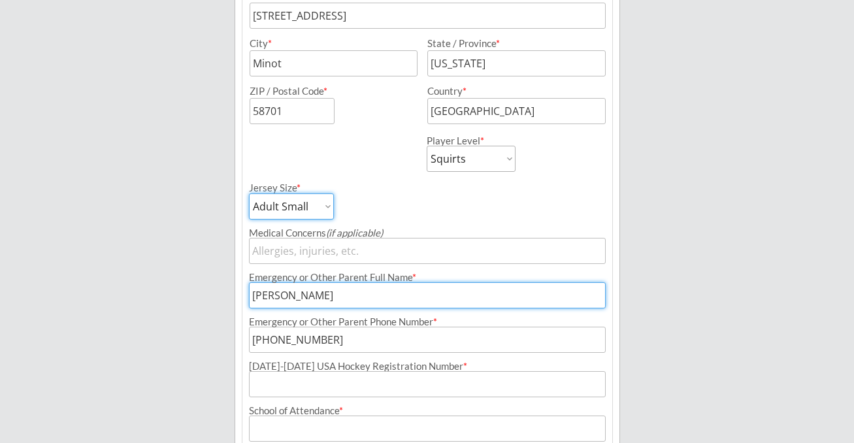
click at [321, 200] on select "Adult Small Adult Medium Adult Large Adult XL Goalie Cut" at bounding box center [291, 206] width 85 height 26
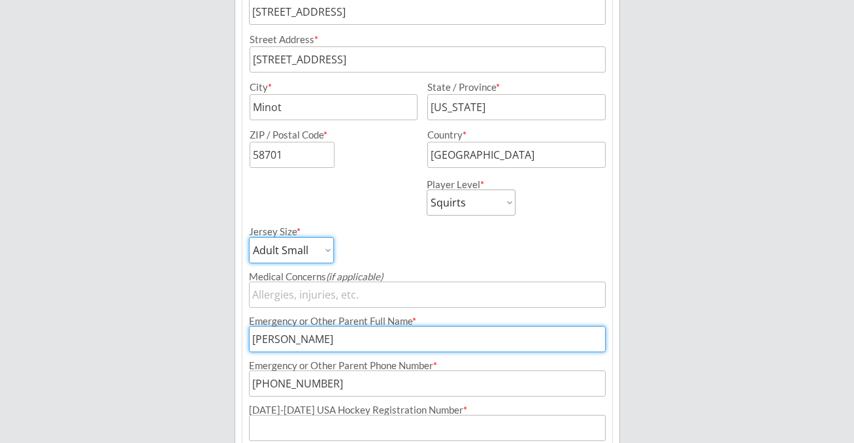
scroll to position [424, 0]
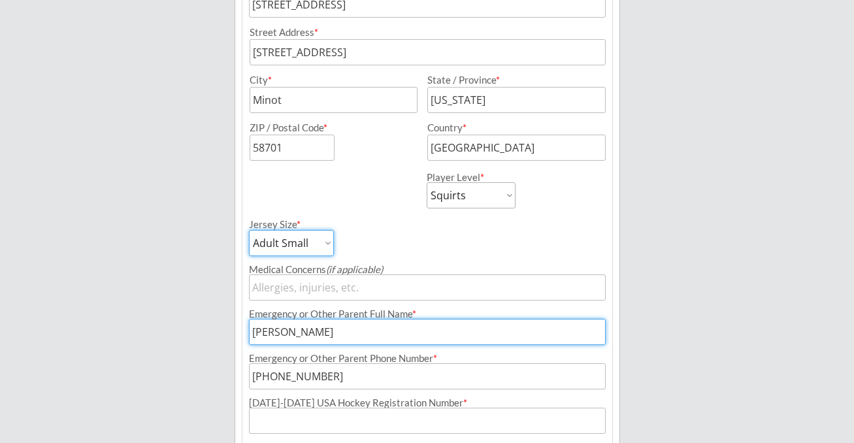
click at [327, 245] on select "Adult Small Adult Medium Adult Large Adult XL Goalie Cut" at bounding box center [291, 243] width 85 height 26
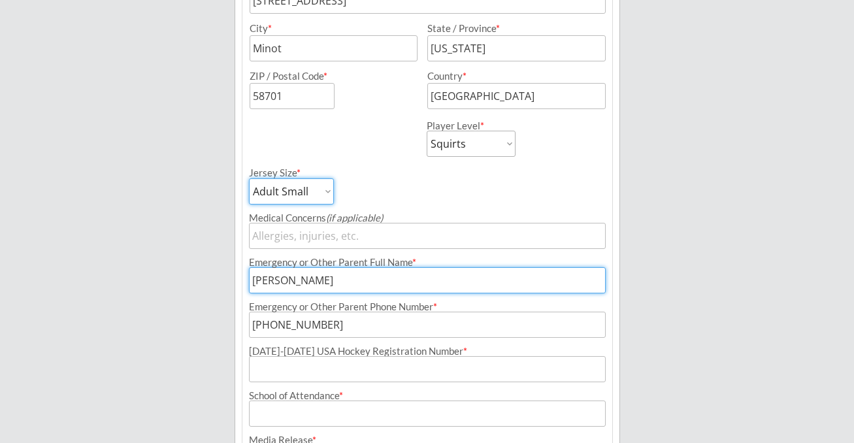
scroll to position [479, 0]
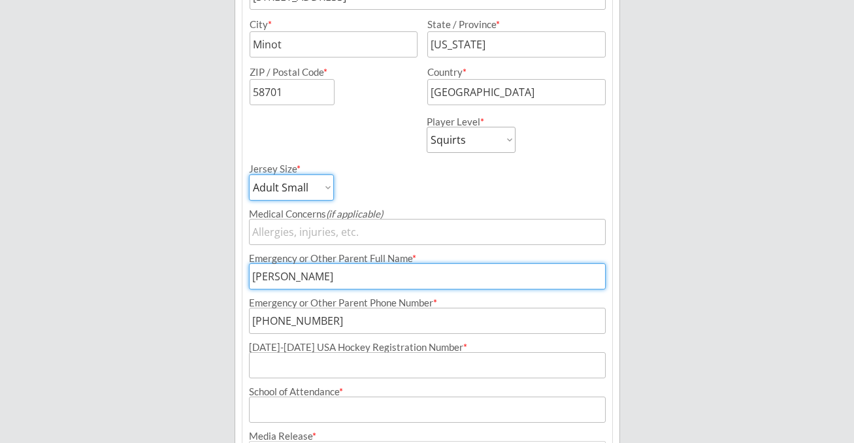
click at [315, 186] on select "Adult Small Adult Medium Adult Large Adult XL Goalie Cut" at bounding box center [291, 187] width 85 height 26
click at [323, 364] on input "input" at bounding box center [427, 365] width 357 height 26
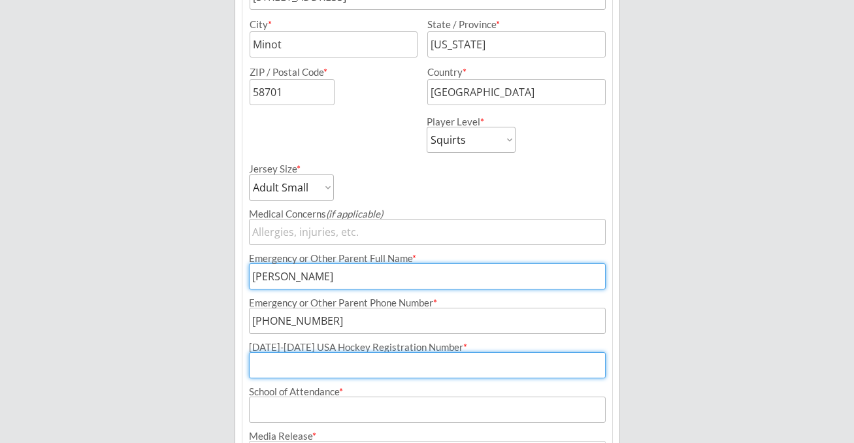
click at [323, 364] on input "input" at bounding box center [427, 365] width 357 height 26
click at [311, 373] on input "input" at bounding box center [427, 365] width 357 height 26
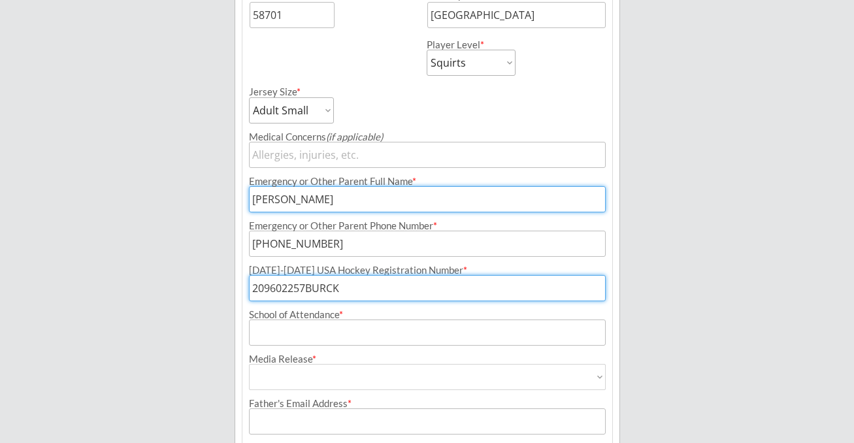
scroll to position [558, 0]
type input "209602257BURCK"
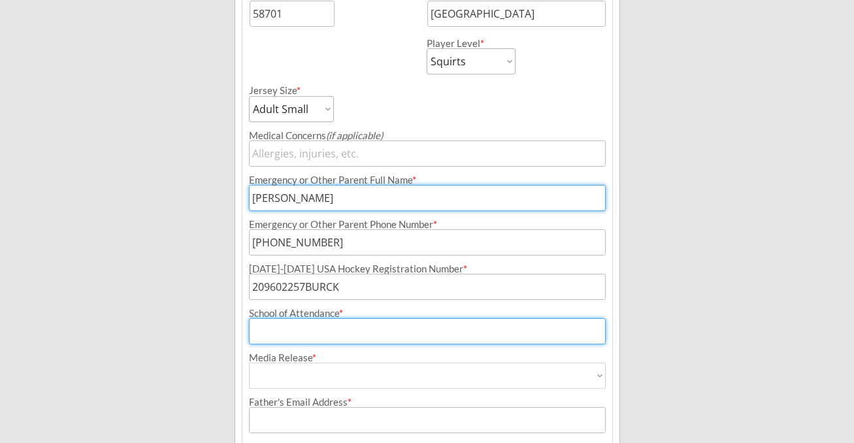
click at [278, 319] on input "input" at bounding box center [427, 331] width 357 height 26
type input "[PERSON_NAME] - MPS"
click at [273, 366] on select "Yes No" at bounding box center [427, 376] width 357 height 26
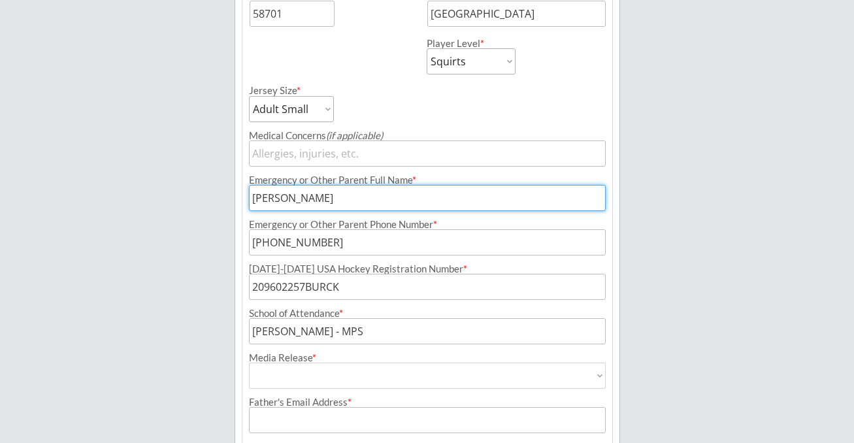
select select ""Yes""
type input "Yes"
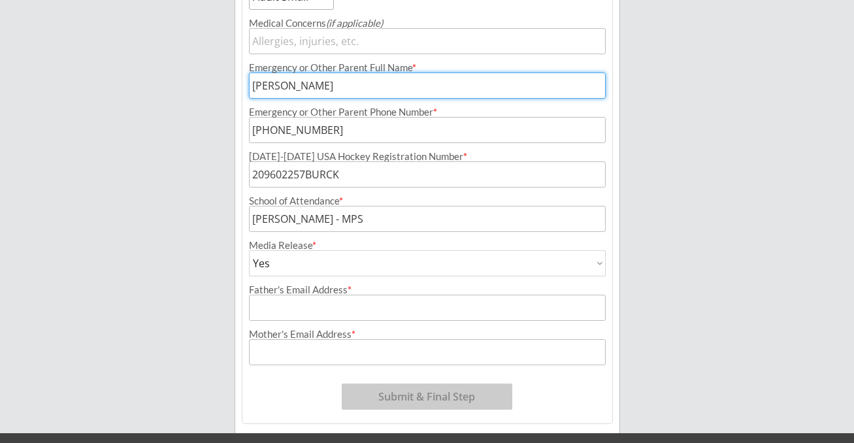
scroll to position [678, 0]
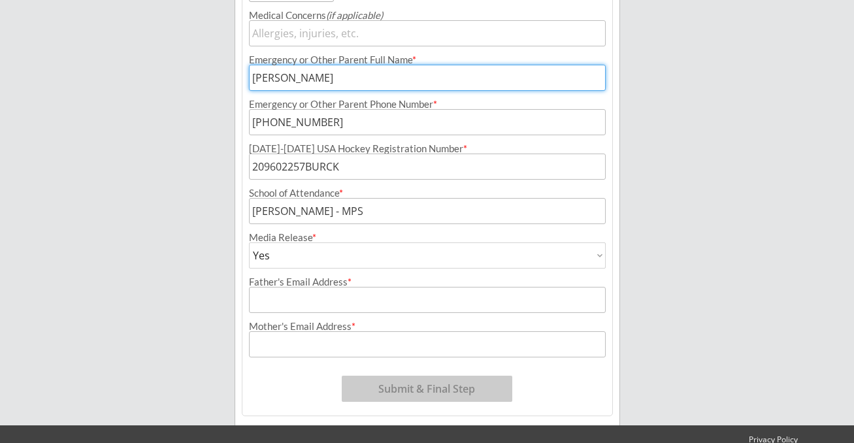
click at [308, 299] on input "input" at bounding box center [427, 300] width 357 height 26
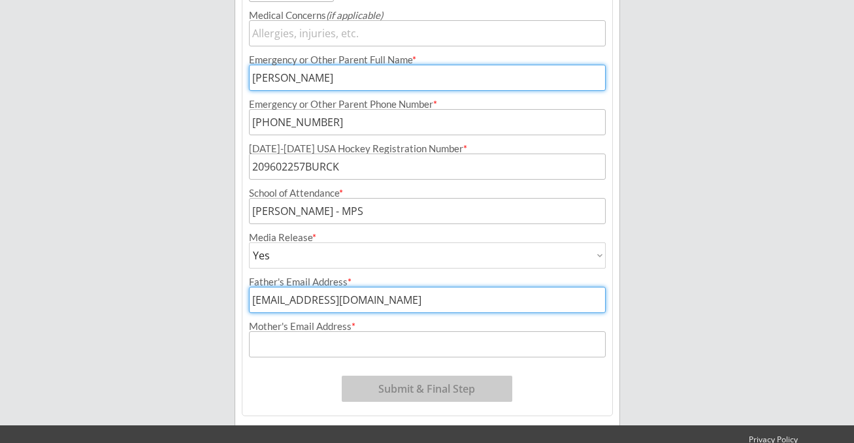
type input "[EMAIL_ADDRESS][DOMAIN_NAME]"
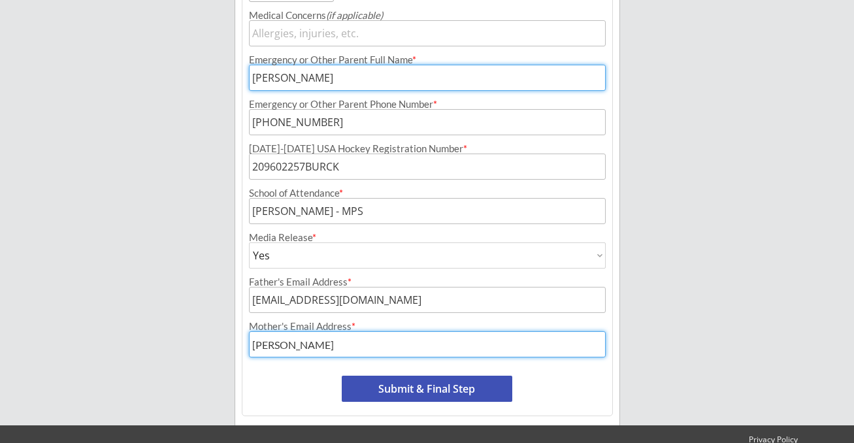
type input "[EMAIL_ADDRESS][DOMAIN_NAME]"
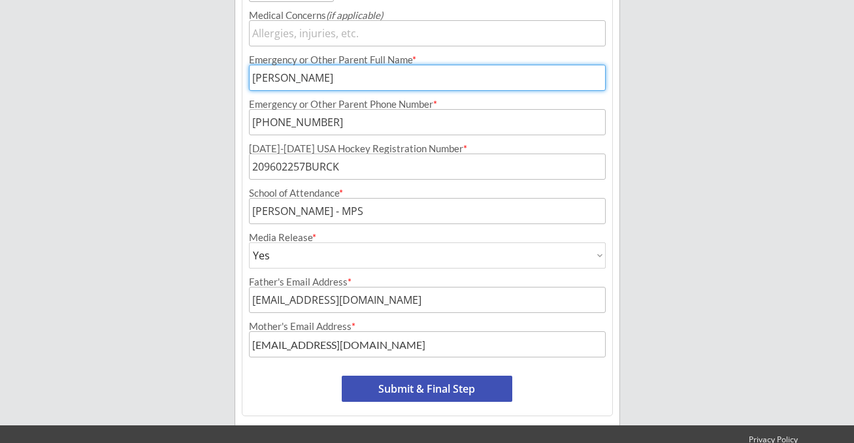
scroll to position [705, 0]
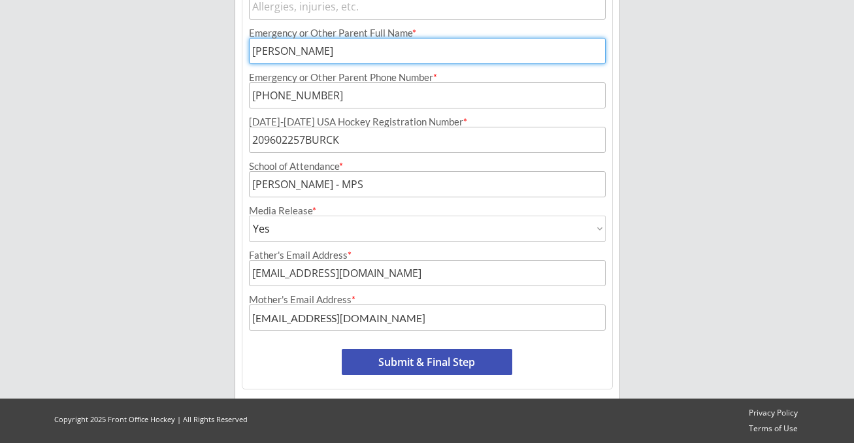
click at [400, 362] on button "Submit & Final Step" at bounding box center [427, 362] width 170 height 26
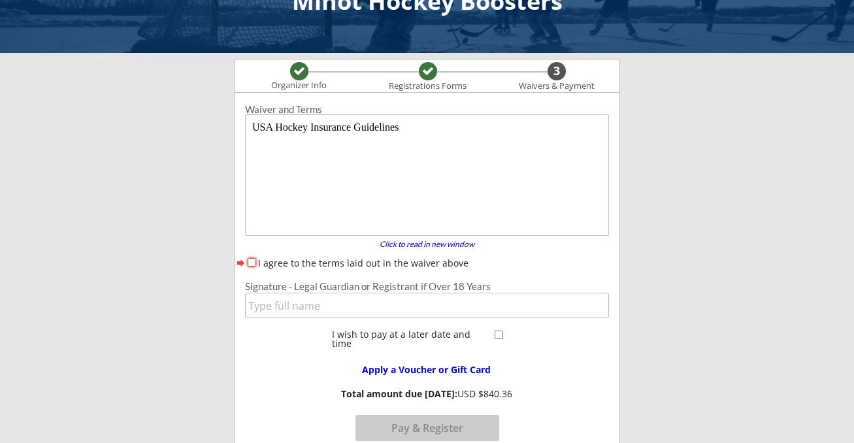
scroll to position [54, 0]
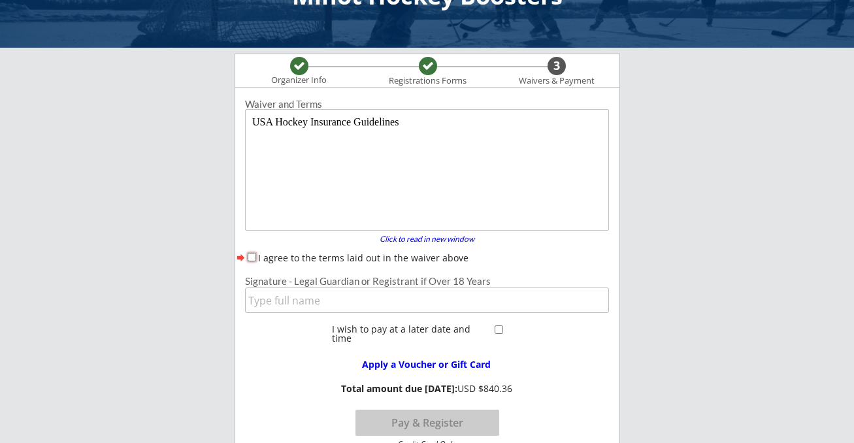
click at [250, 255] on input "I agree to the terms laid out in the waiver above" at bounding box center [252, 257] width 8 height 8
checkbox input "true"
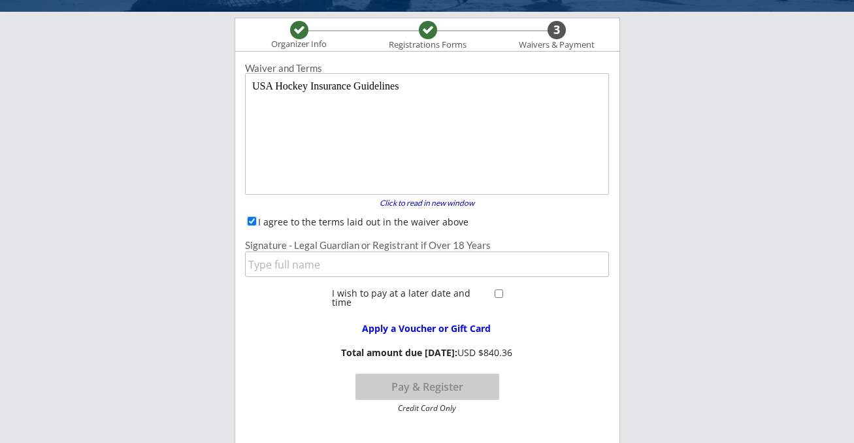
scroll to position [93, 0]
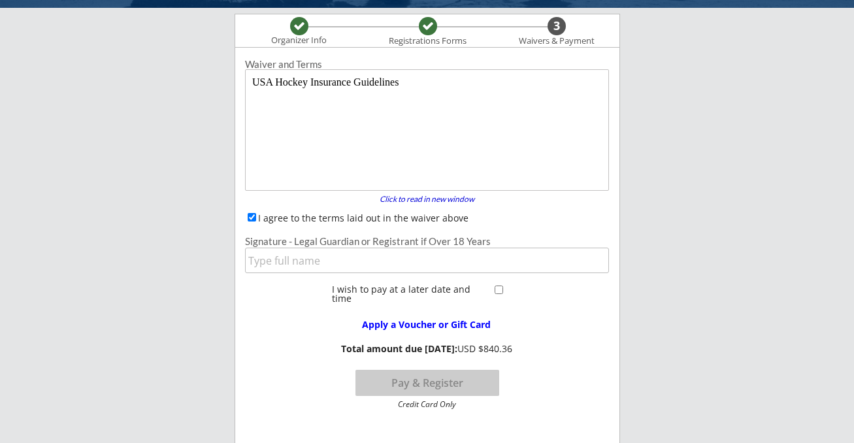
click at [311, 261] on input "input" at bounding box center [427, 260] width 364 height 25
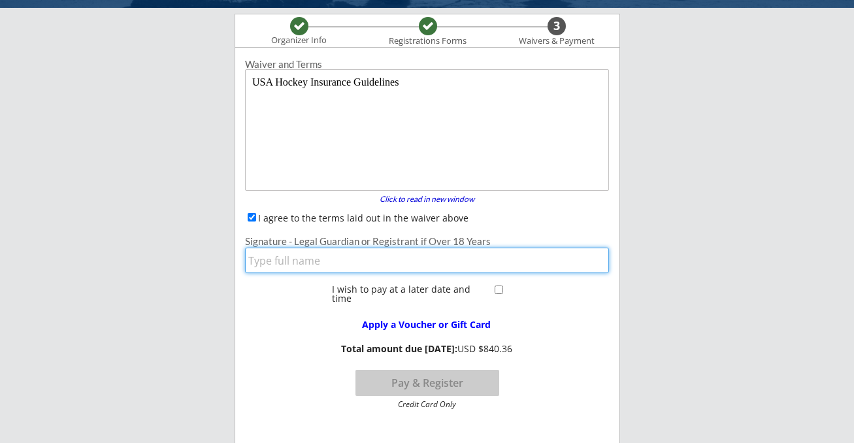
type input "[PERSON_NAME]"
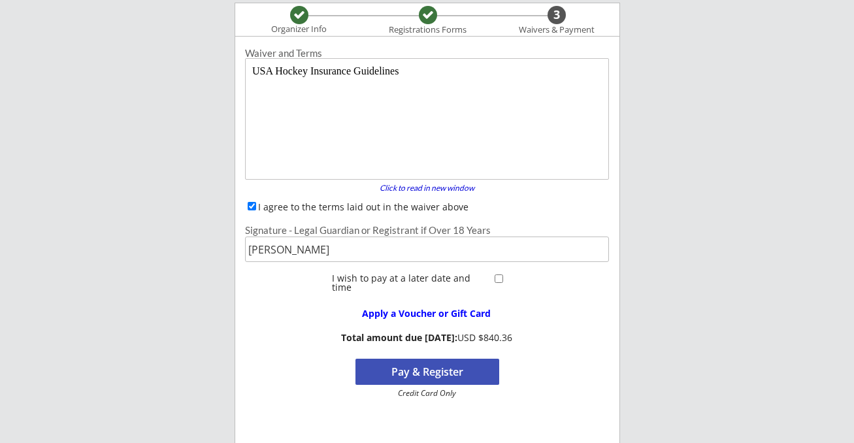
scroll to position [105, 0]
click at [496, 278] on input "checkbox" at bounding box center [498, 278] width 8 height 8
checkbox input "true"
click at [468, 367] on button "Register" at bounding box center [427, 371] width 144 height 26
